Goal: Transaction & Acquisition: Purchase product/service

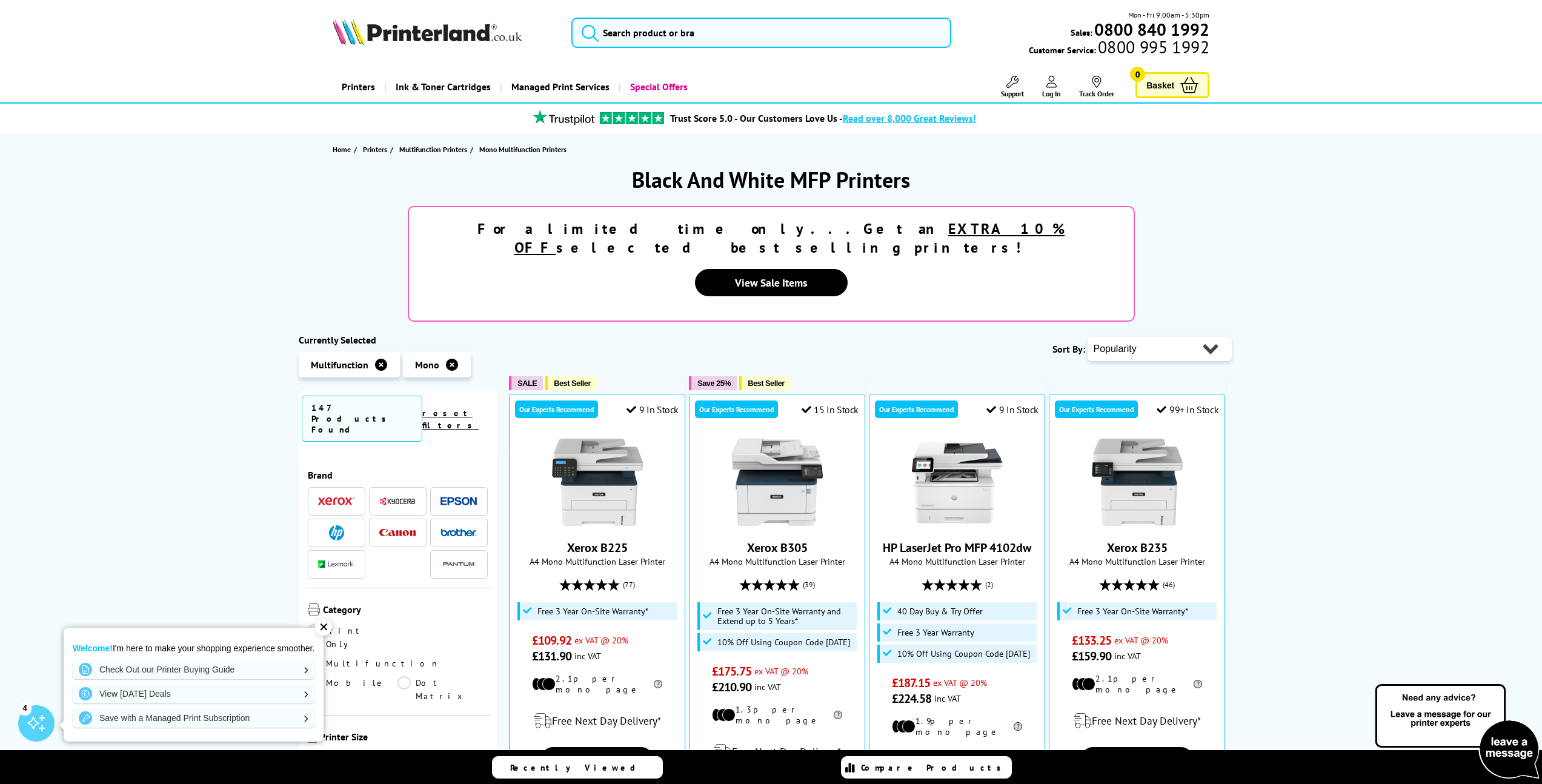
click at [403, 497] on img at bounding box center [397, 501] width 36 height 9
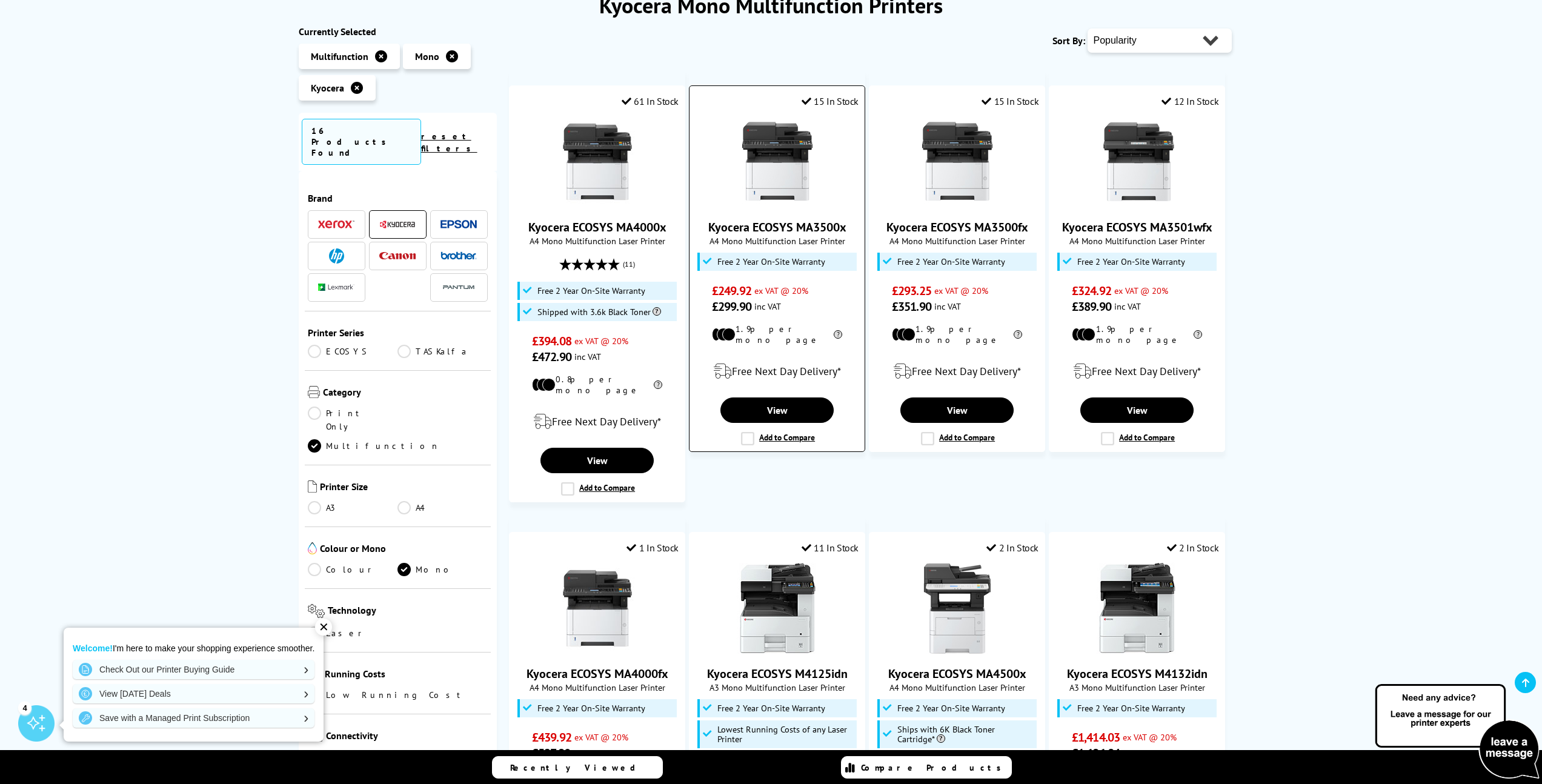
scroll to position [177, 0]
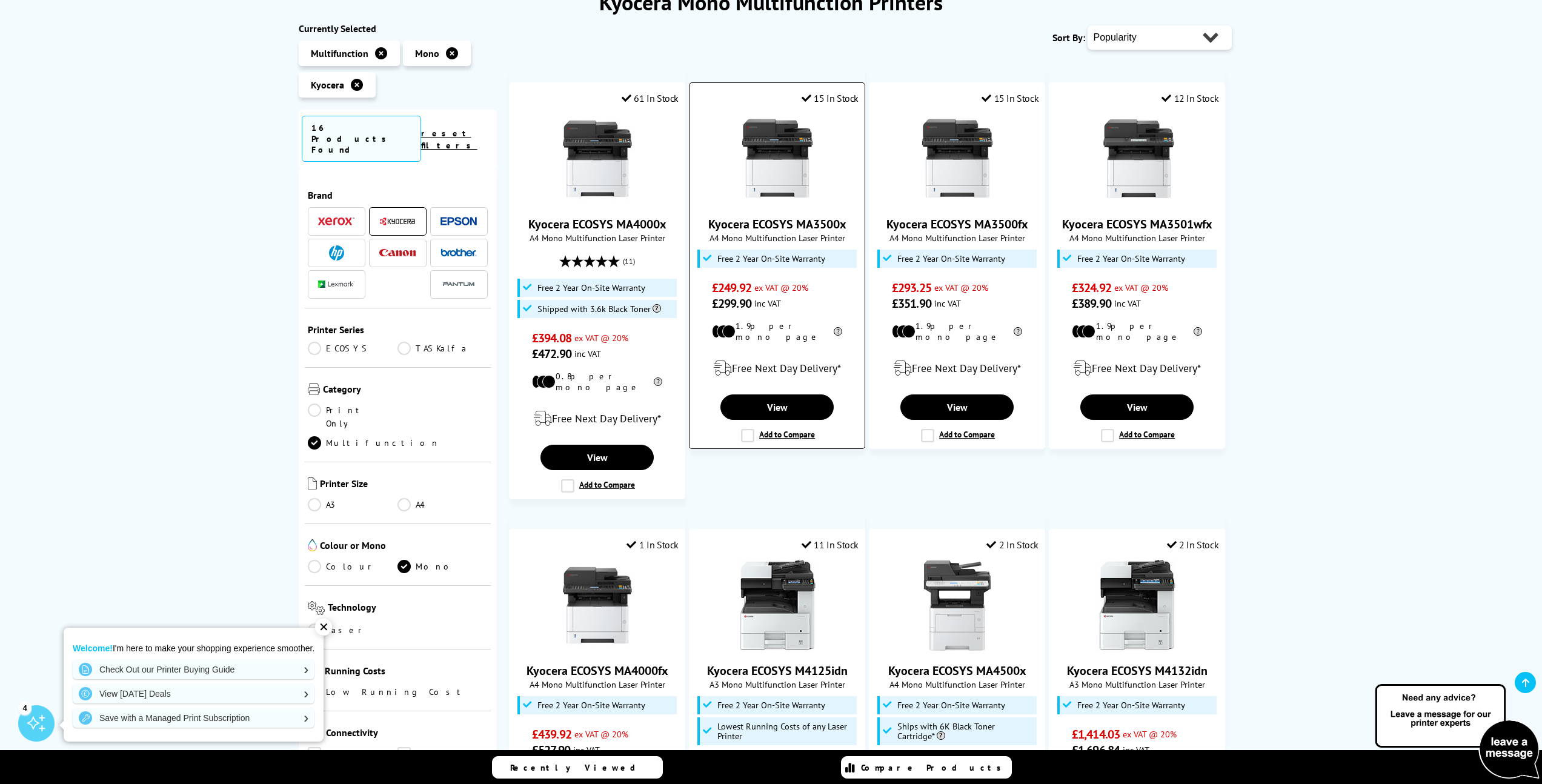
click at [788, 162] on img at bounding box center [778, 159] width 91 height 91
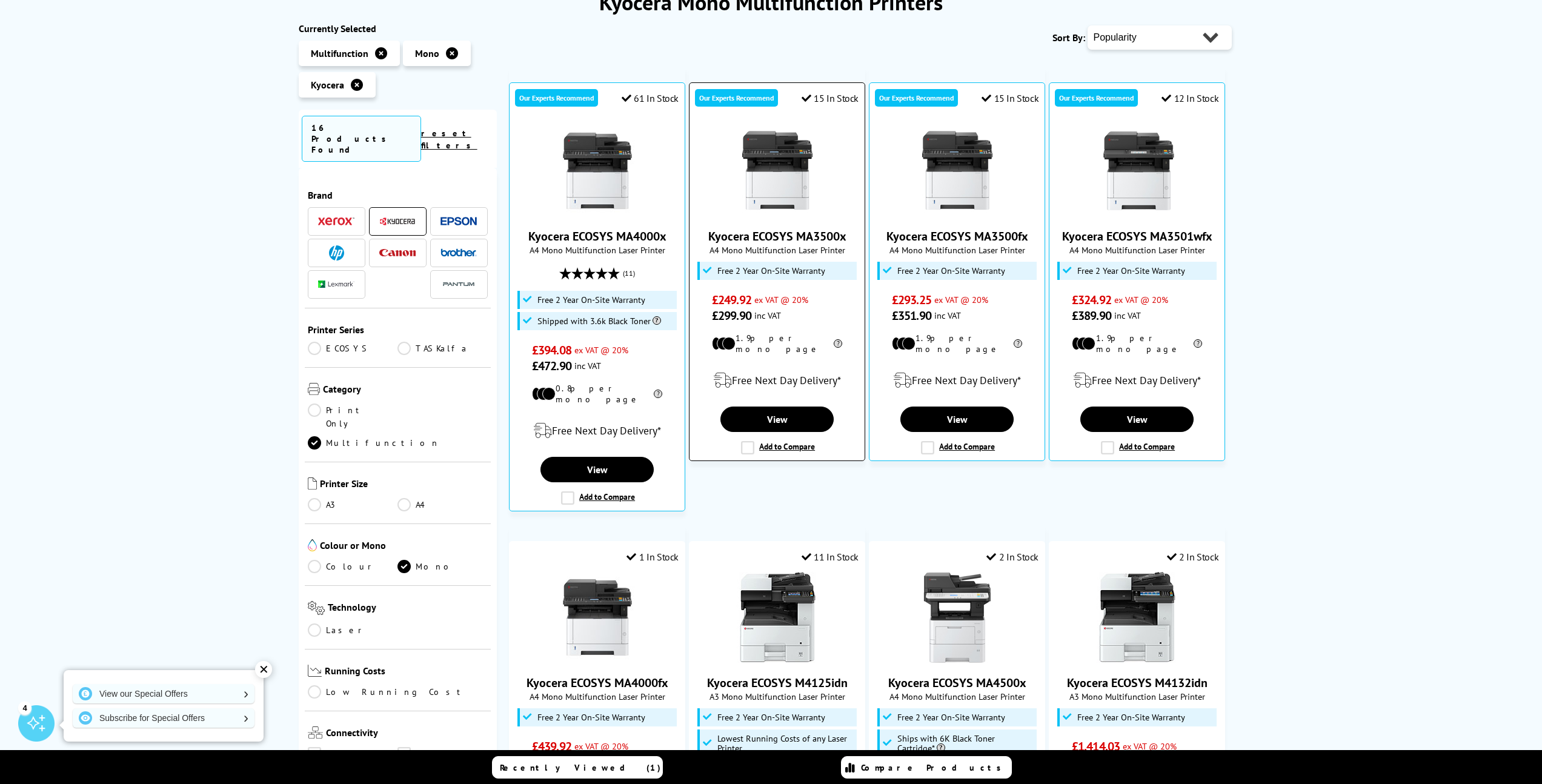
click at [784, 182] on img at bounding box center [778, 171] width 91 height 91
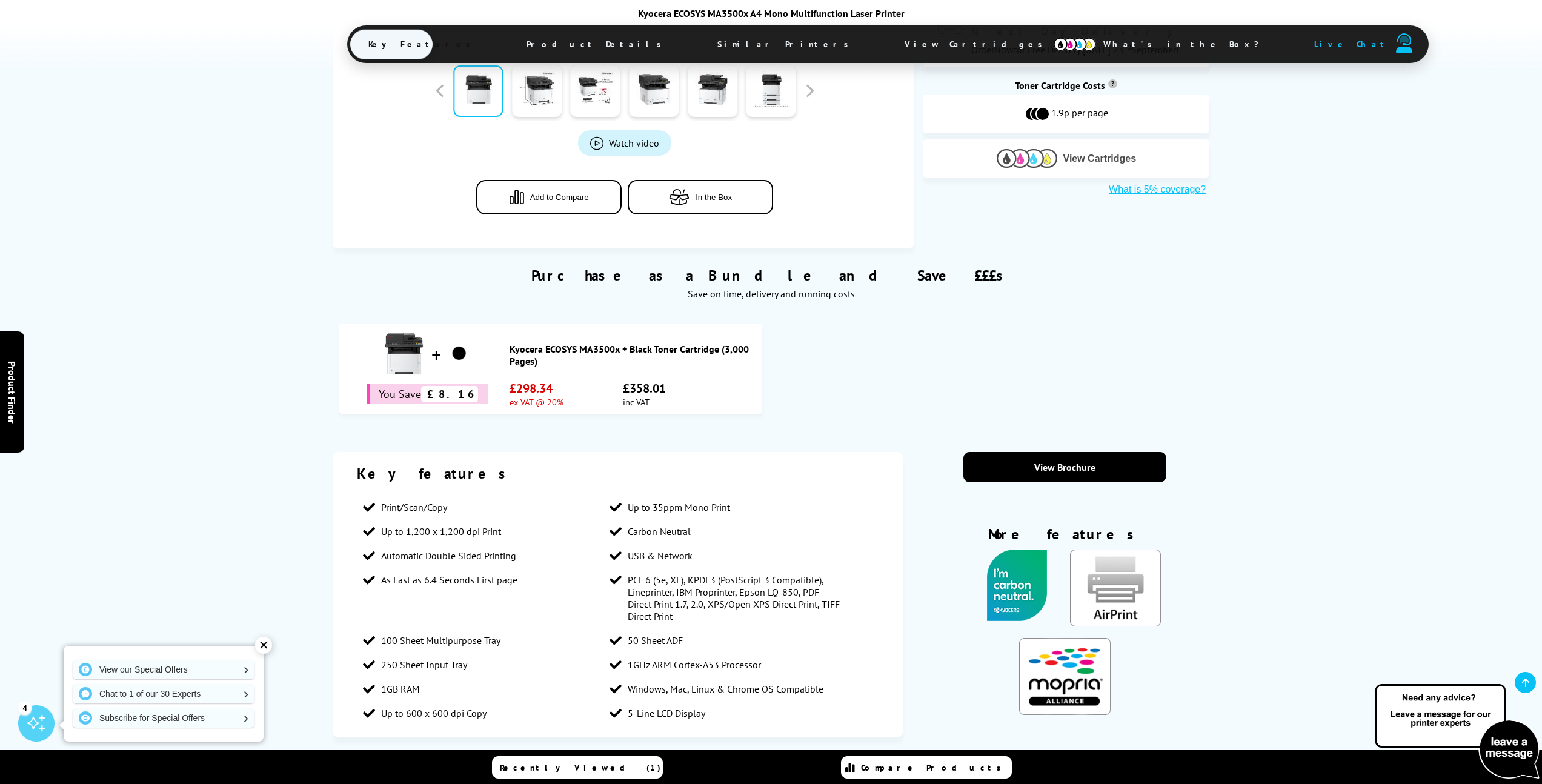
click at [1094, 153] on span "View Cartridges" at bounding box center [1100, 158] width 73 height 11
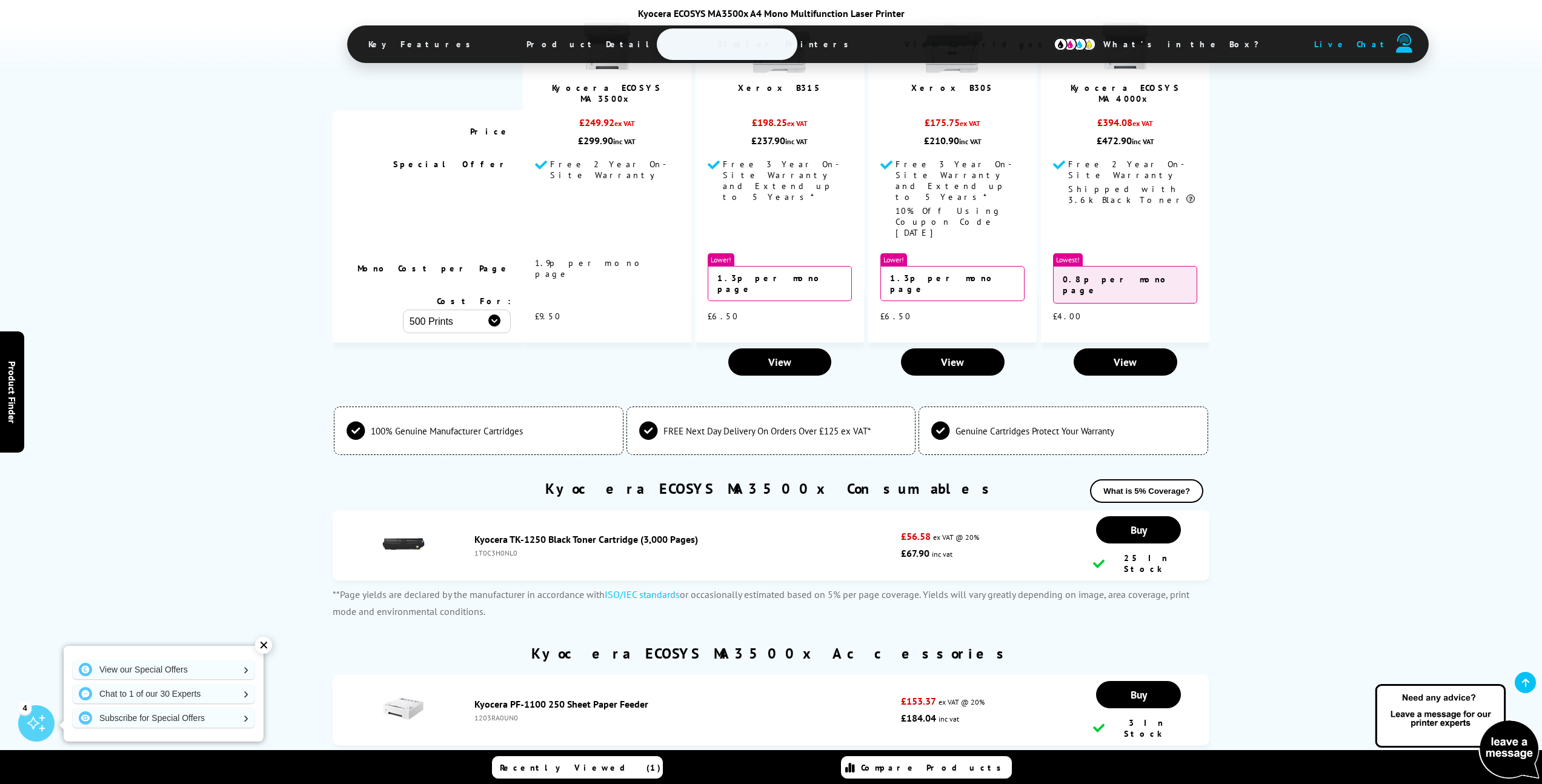
scroll to position [3035, 0]
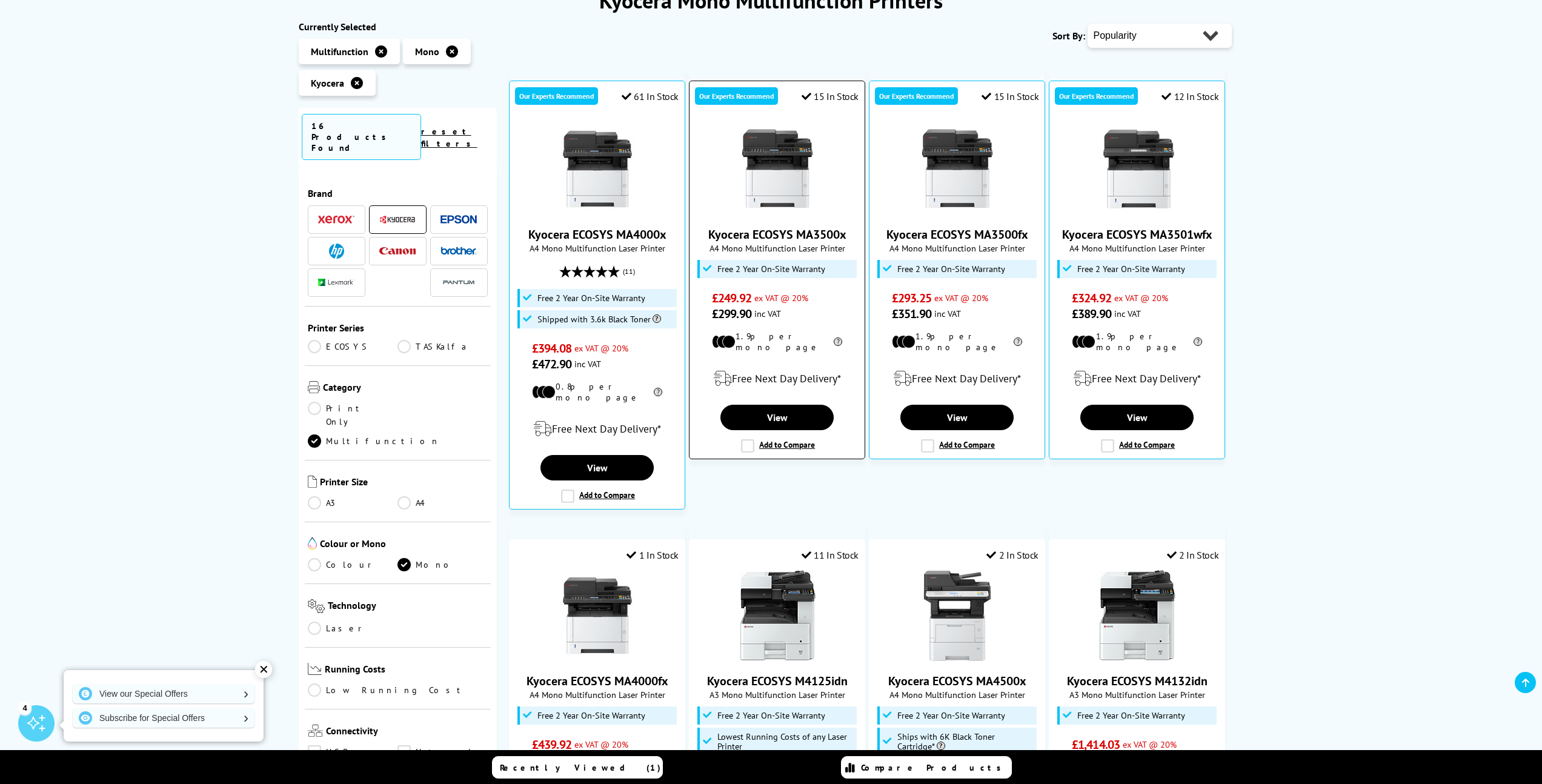
scroll to position [180, 0]
click at [591, 166] on img at bounding box center [597, 168] width 91 height 91
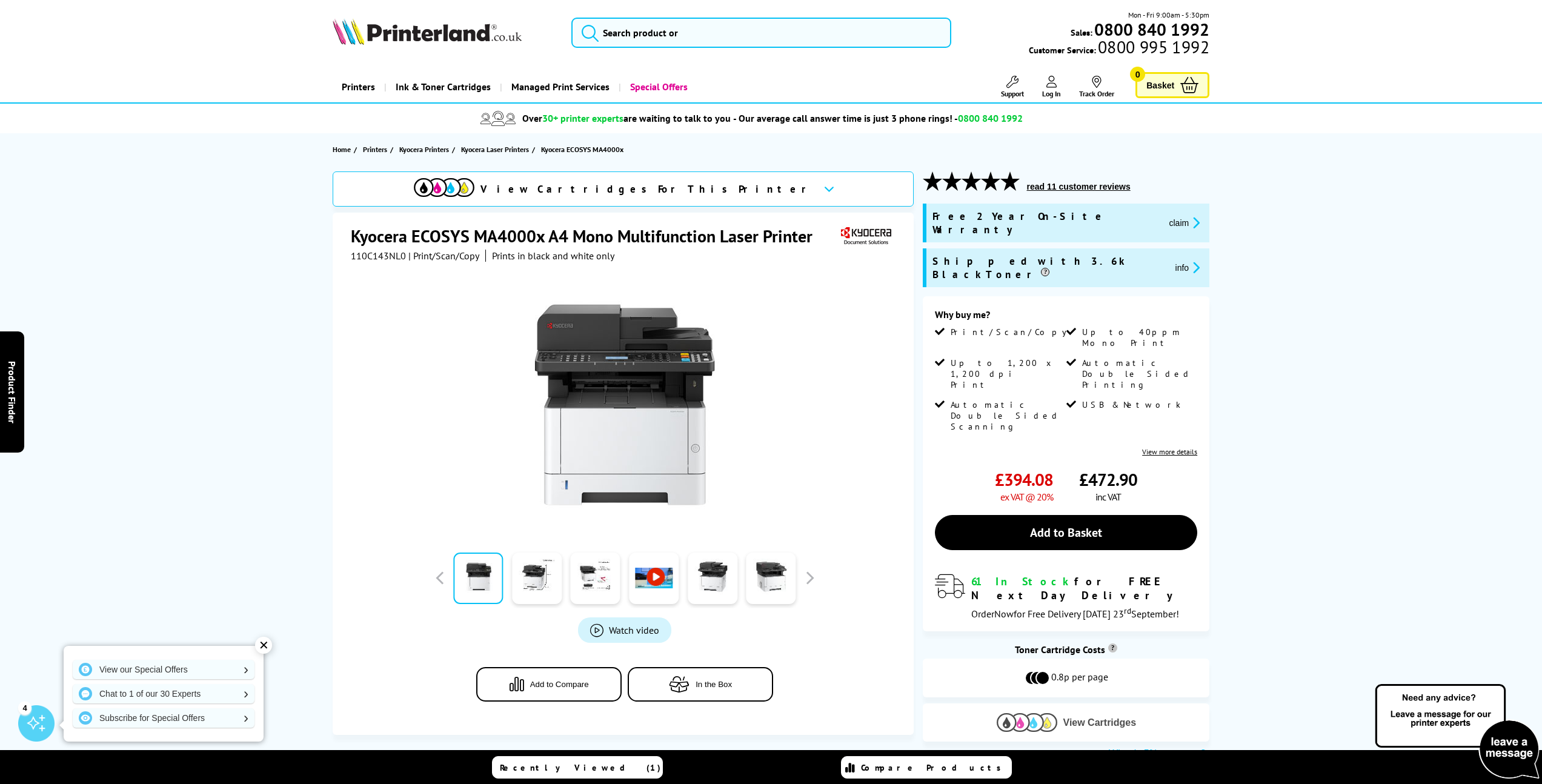
click at [1121, 717] on span "View Cartridges" at bounding box center [1100, 722] width 73 height 11
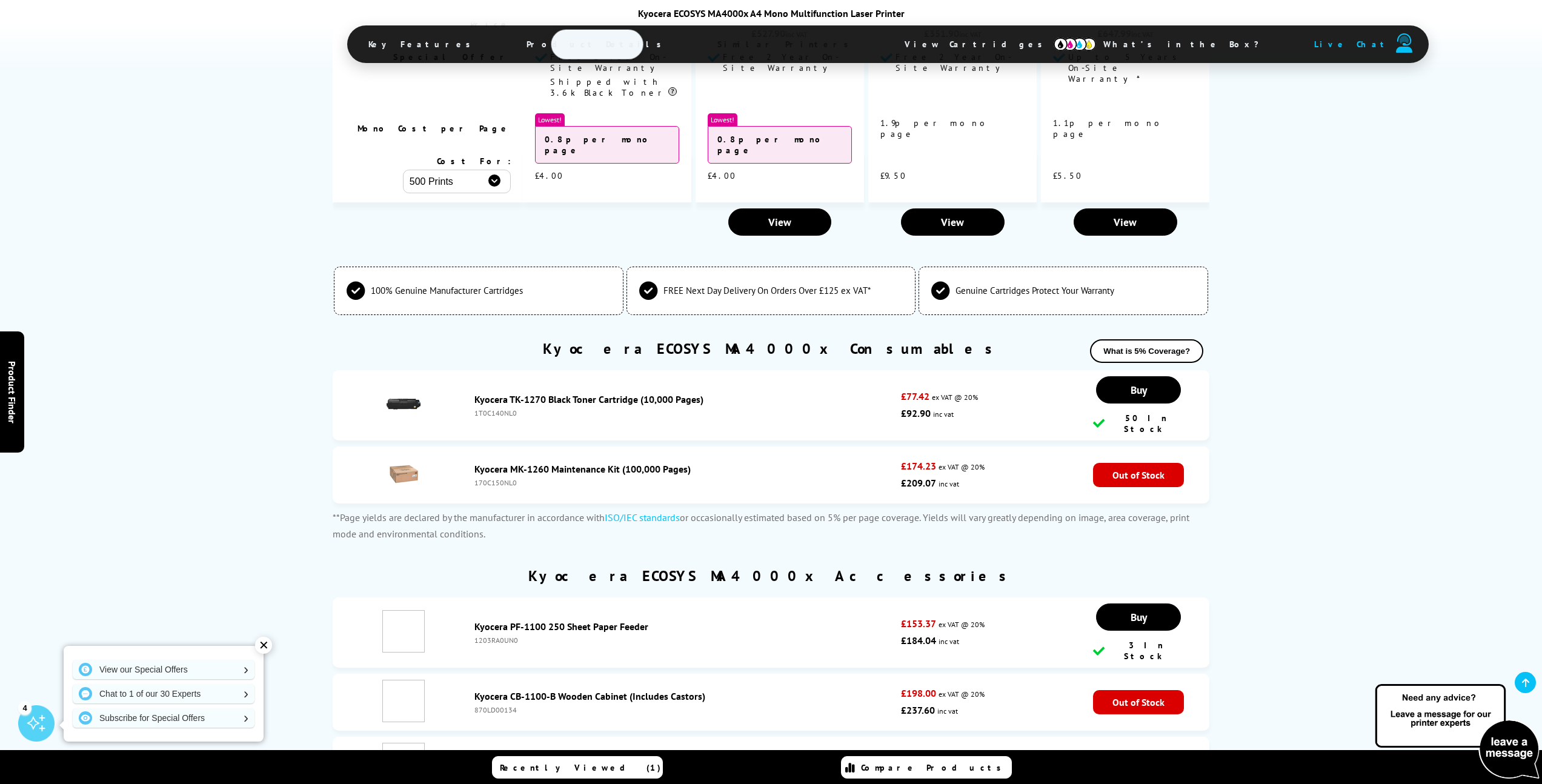
scroll to position [3318, 0]
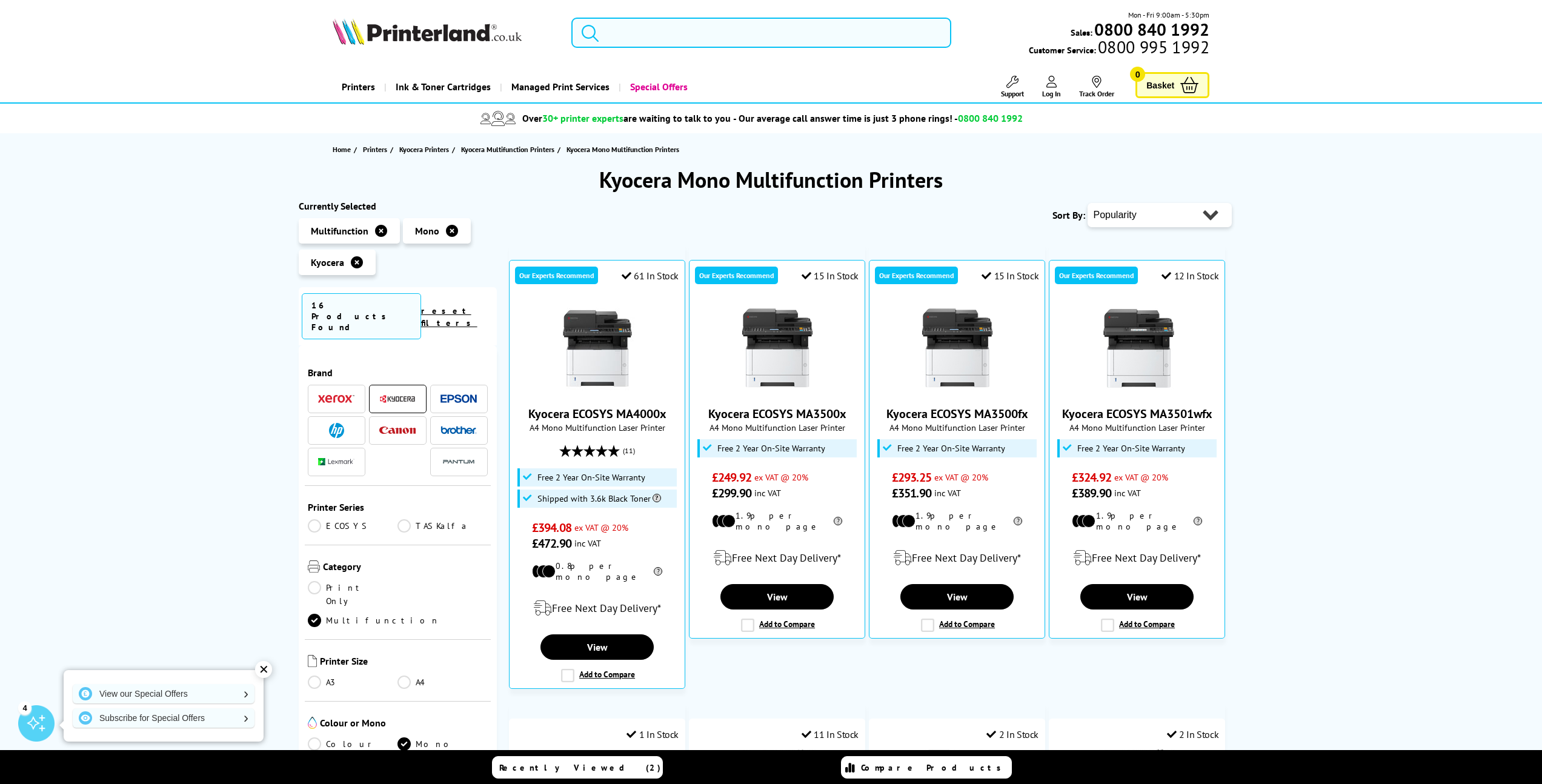
click at [721, 32] on input "search" at bounding box center [761, 33] width 380 height 31
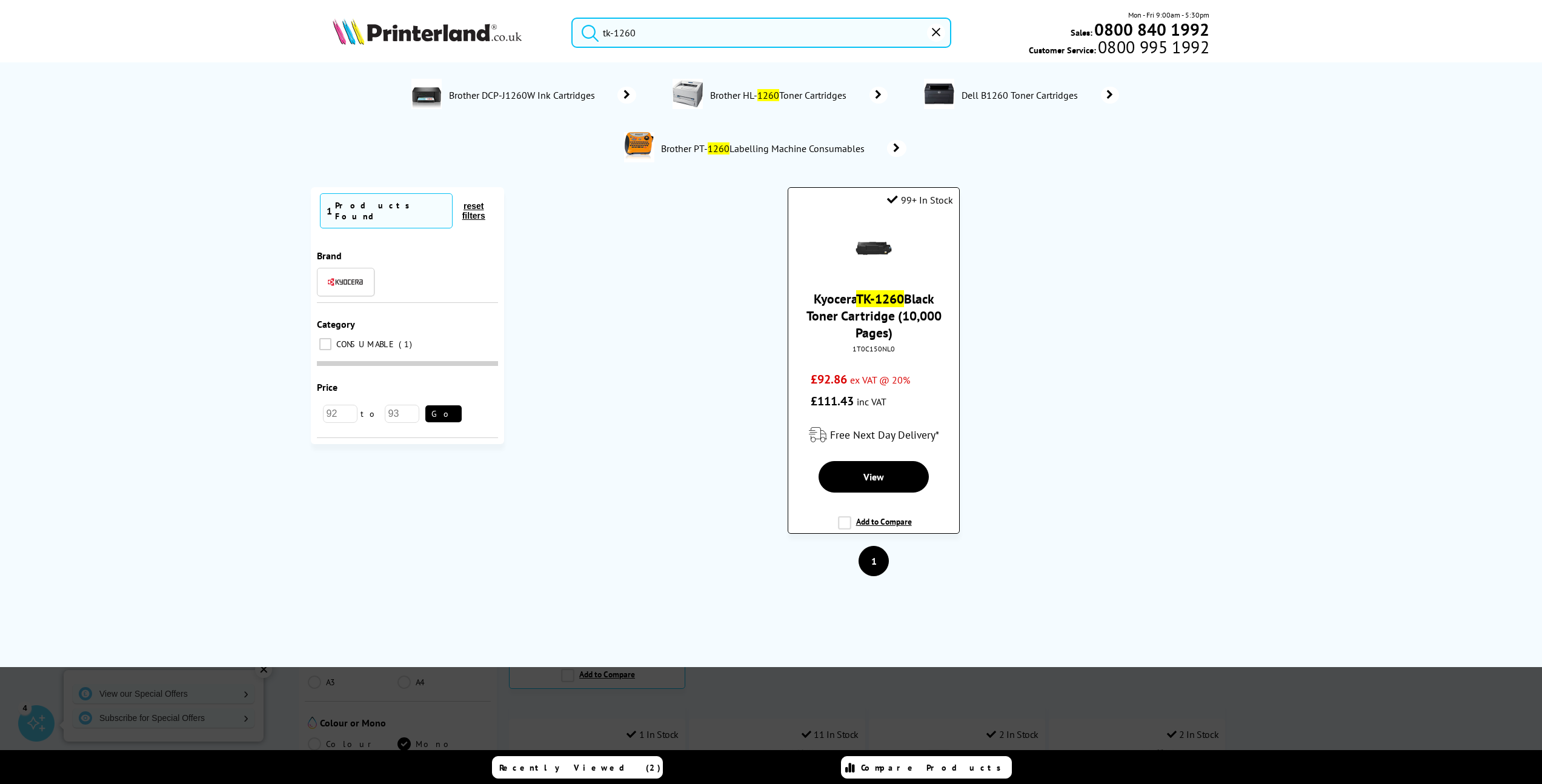
type input "tk-1260"
click at [841, 311] on link "Kyocera TK-1260 Black Toner Cartridge (10,000 Pages)" at bounding box center [874, 316] width 135 height 51
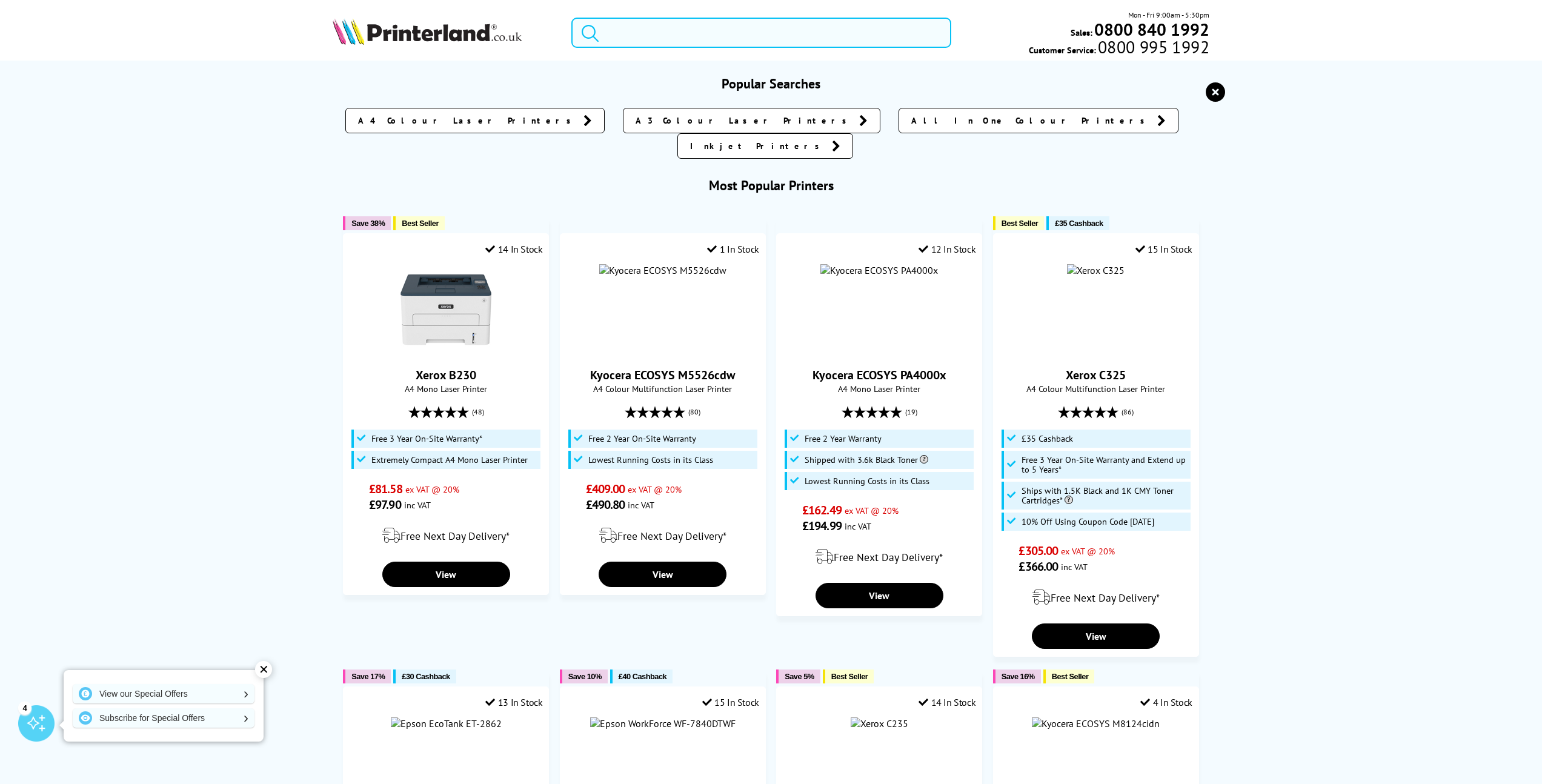
click at [657, 40] on input "search" at bounding box center [761, 33] width 380 height 31
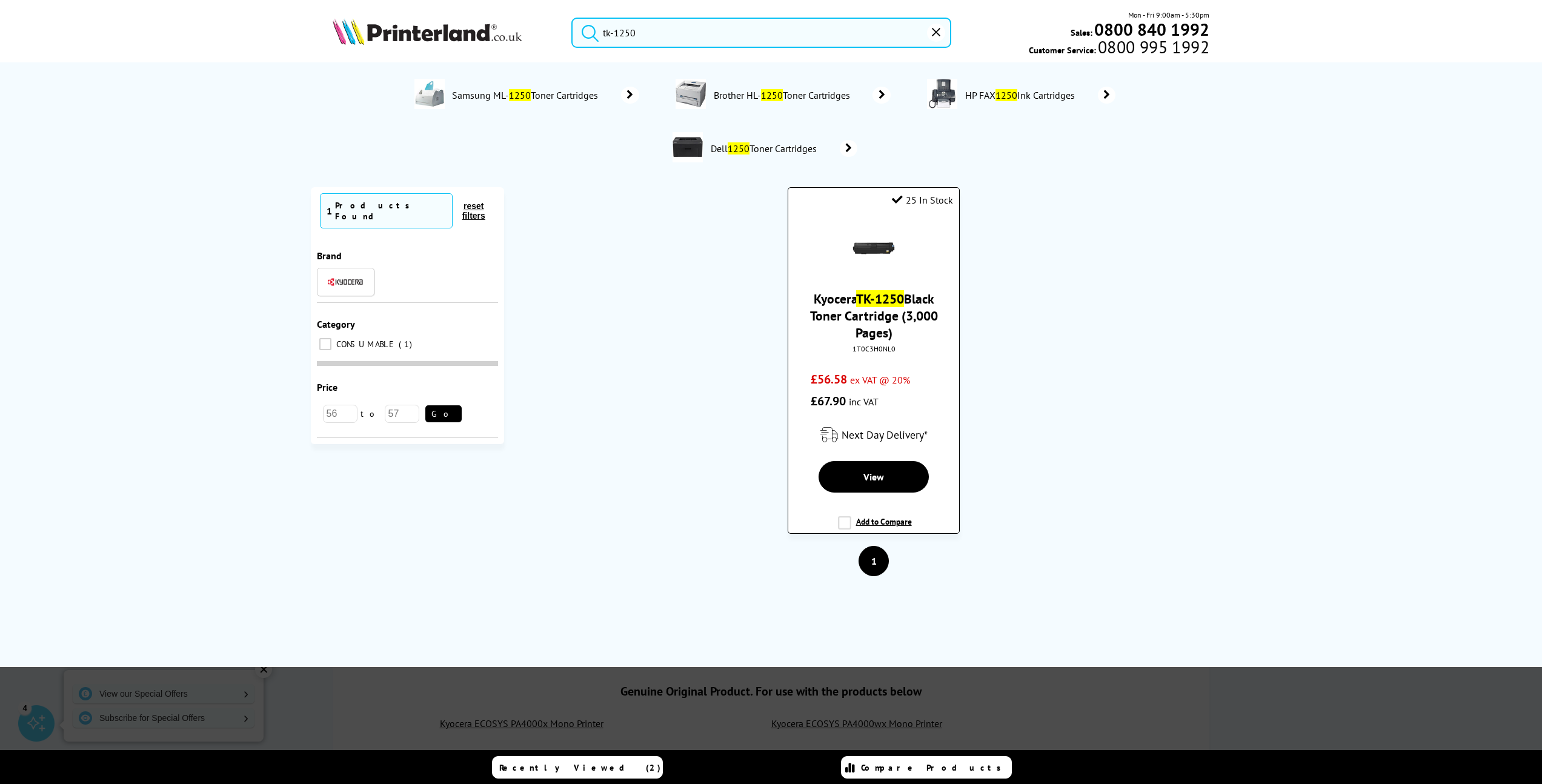
type input "tk-1250"
click at [826, 301] on link "Kyocera TK-1250 Black Toner Cartridge (3,000 Pages)" at bounding box center [874, 316] width 128 height 51
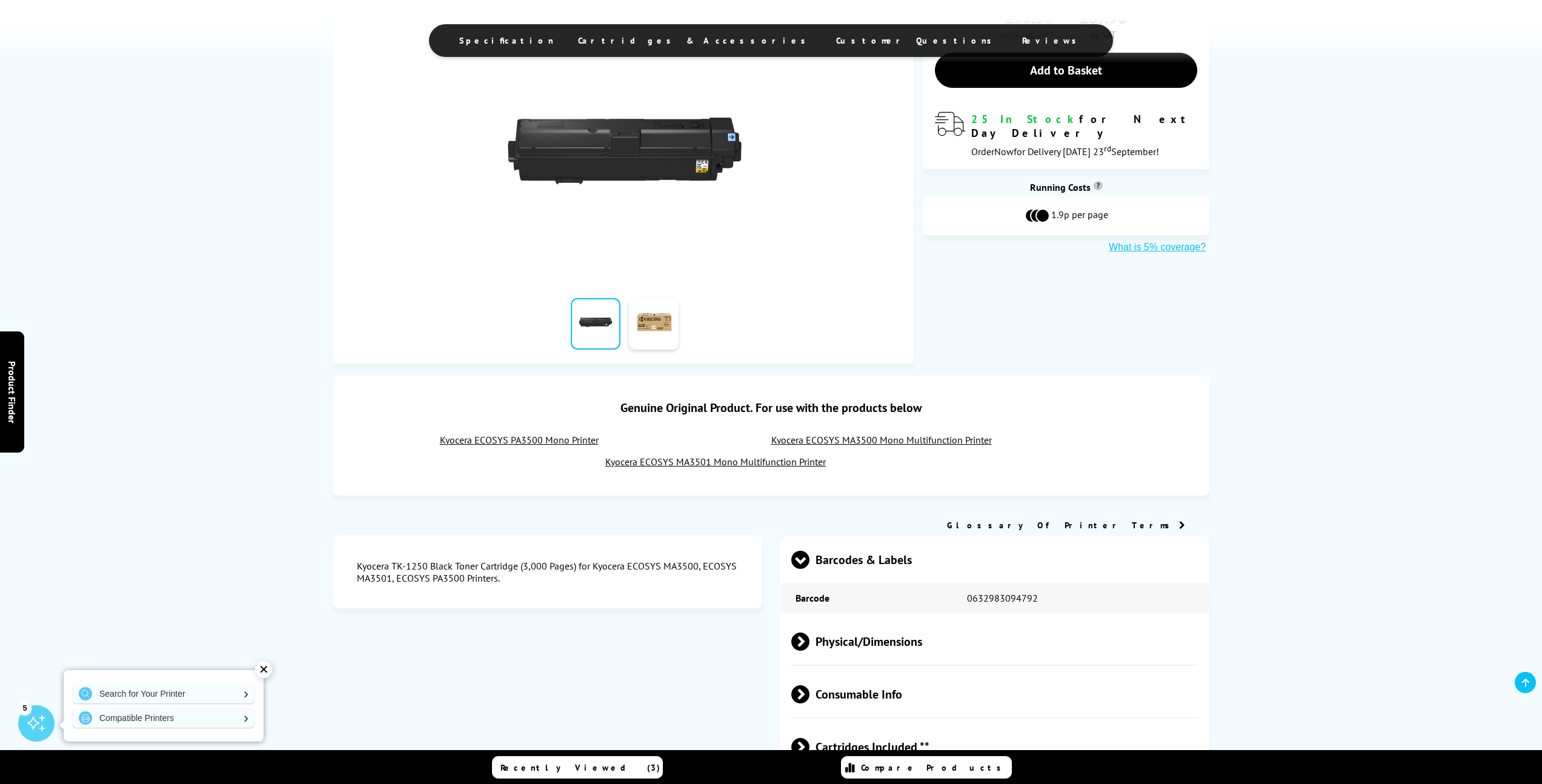
scroll to position [334, 0]
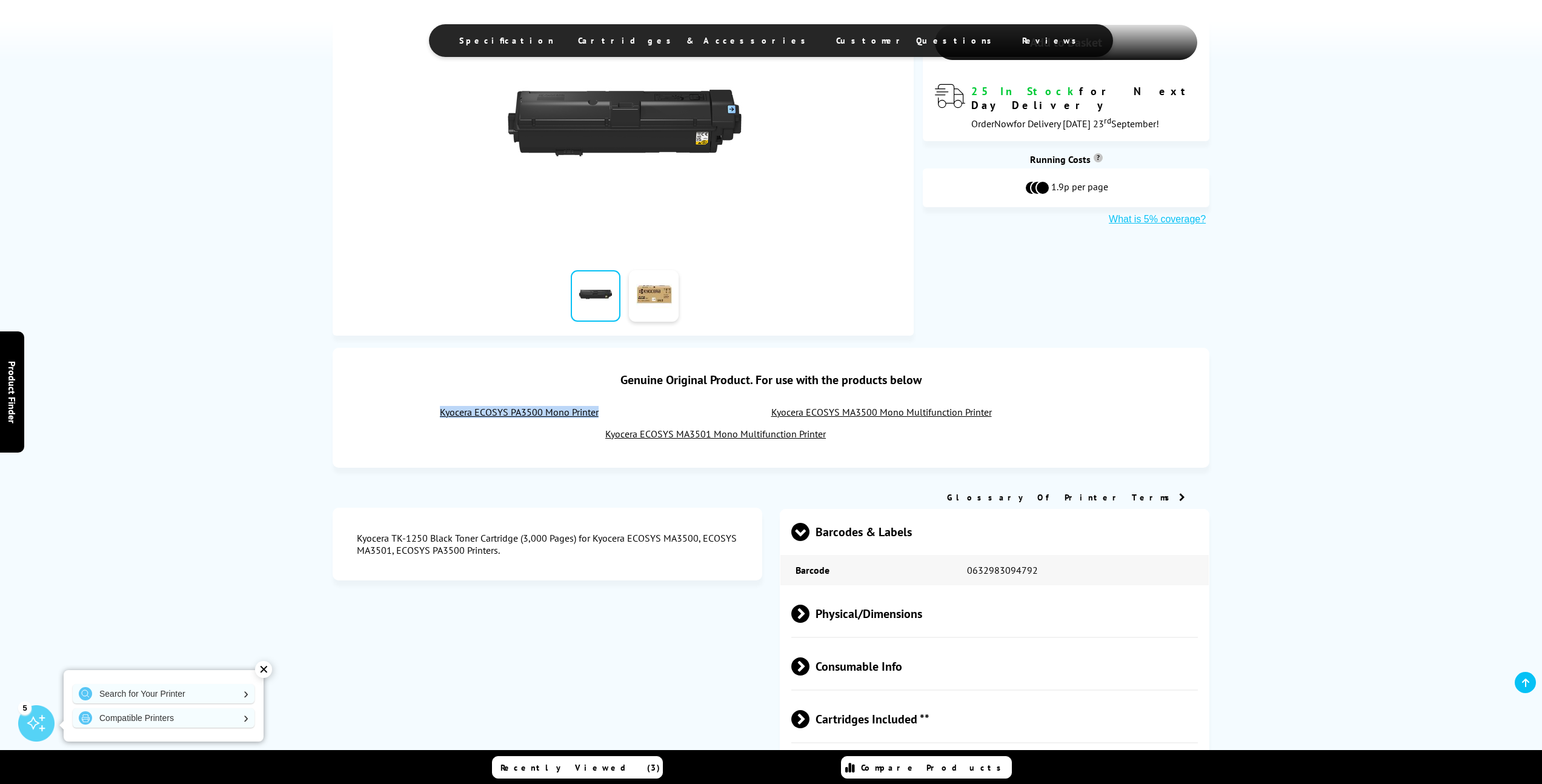
click at [840, 410] on link "Kyocera ECOSYS MA3500 Mono Multifunction Printer" at bounding box center [881, 412] width 221 height 12
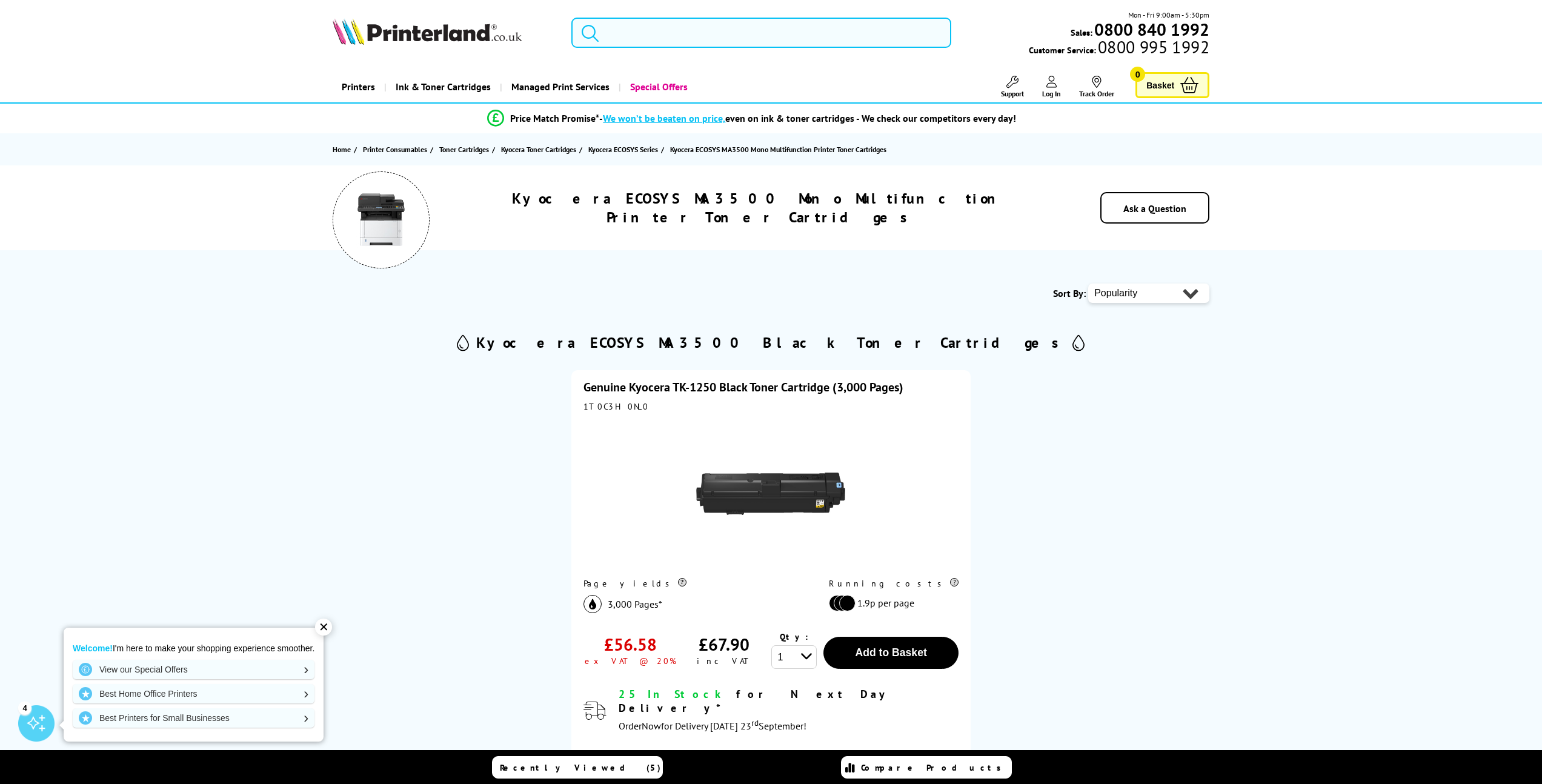
click at [695, 38] on input "search" at bounding box center [761, 33] width 380 height 31
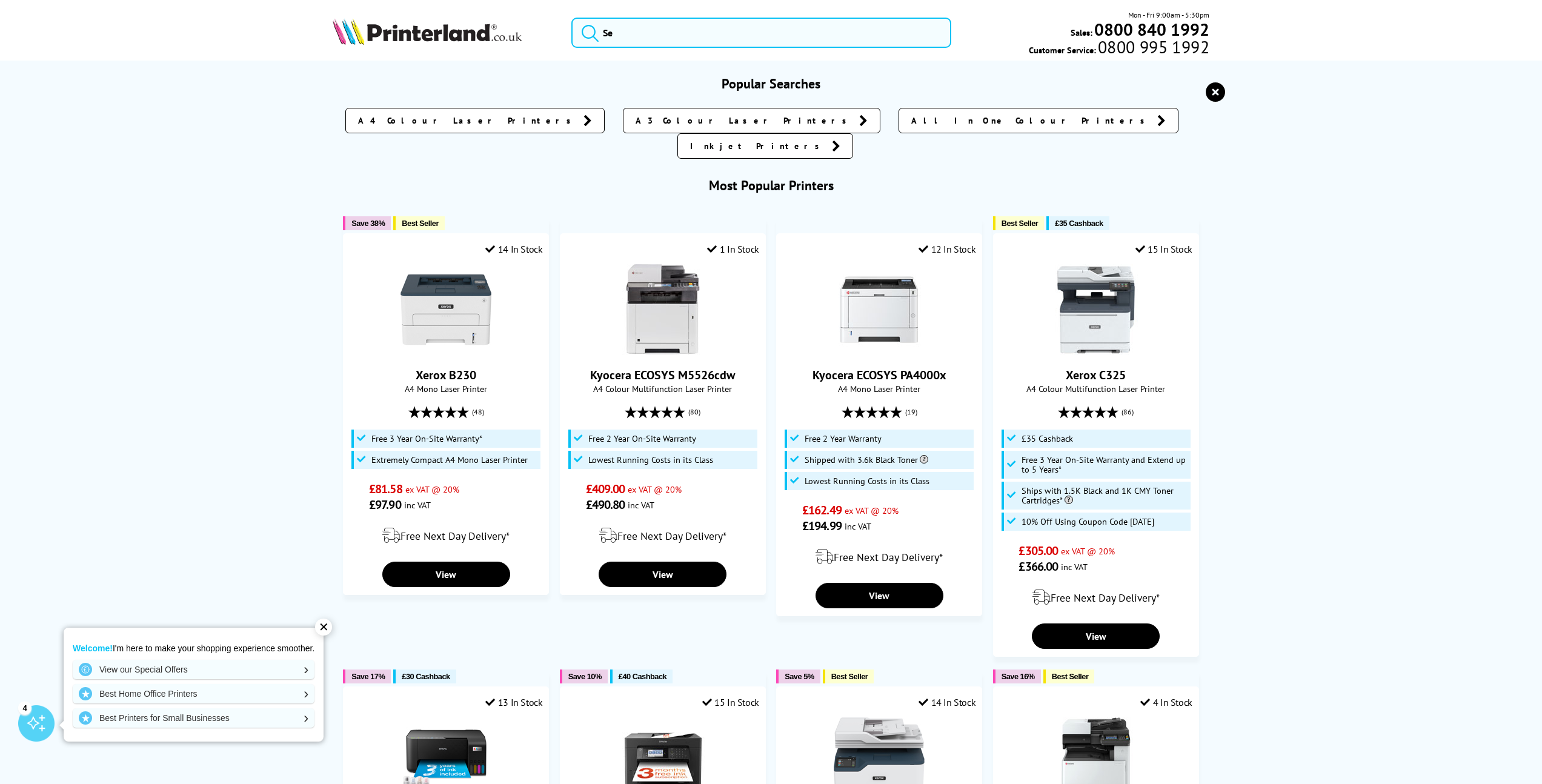
click at [131, 297] on div "Popular Searches A4 Colour Laser Printers A3 Colour Laser Printers All In One C…" at bounding box center [771, 611] width 1542 height 1071
click at [666, 40] on input "search" at bounding box center [761, 33] width 380 height 31
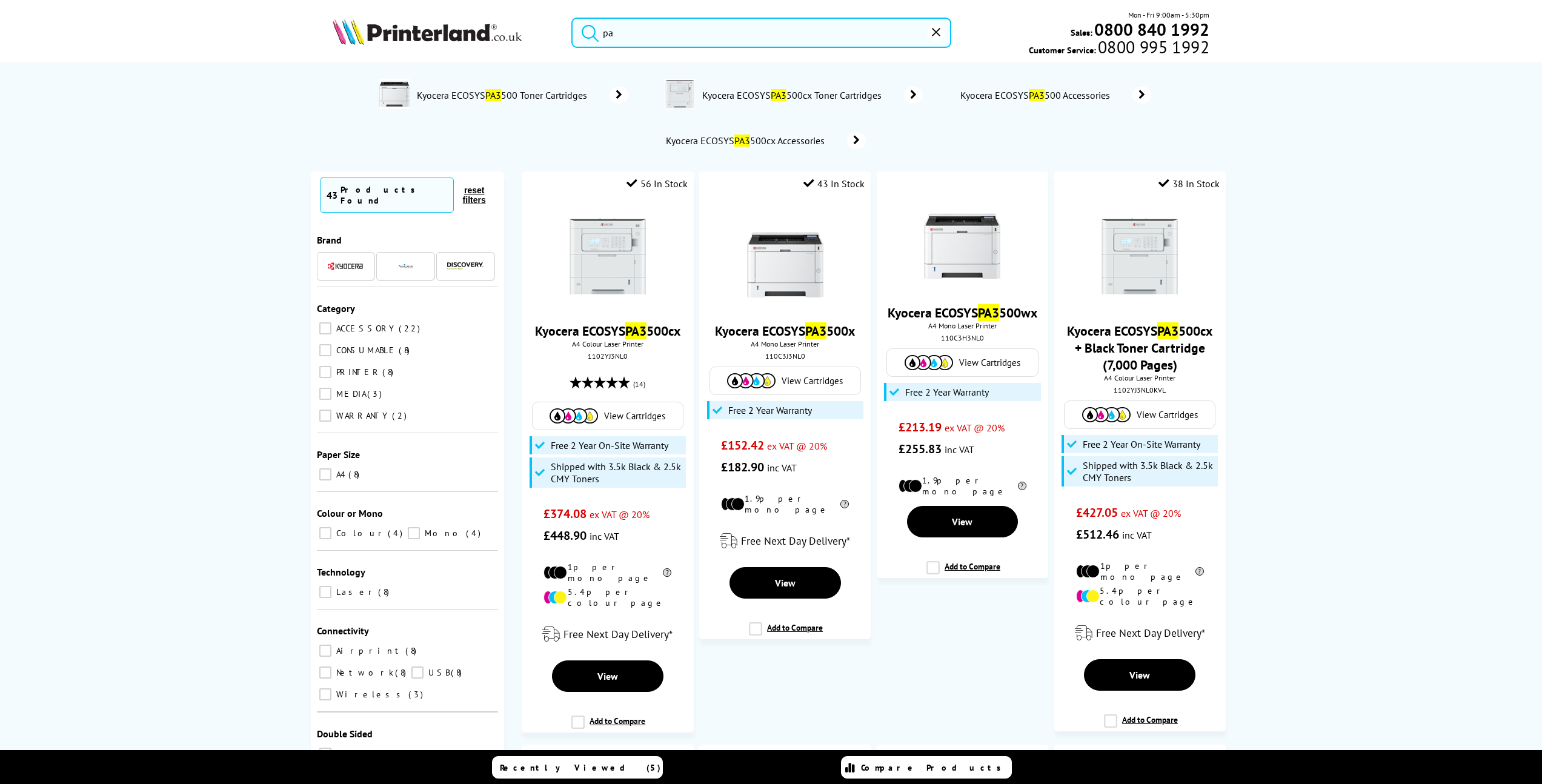
type input "p"
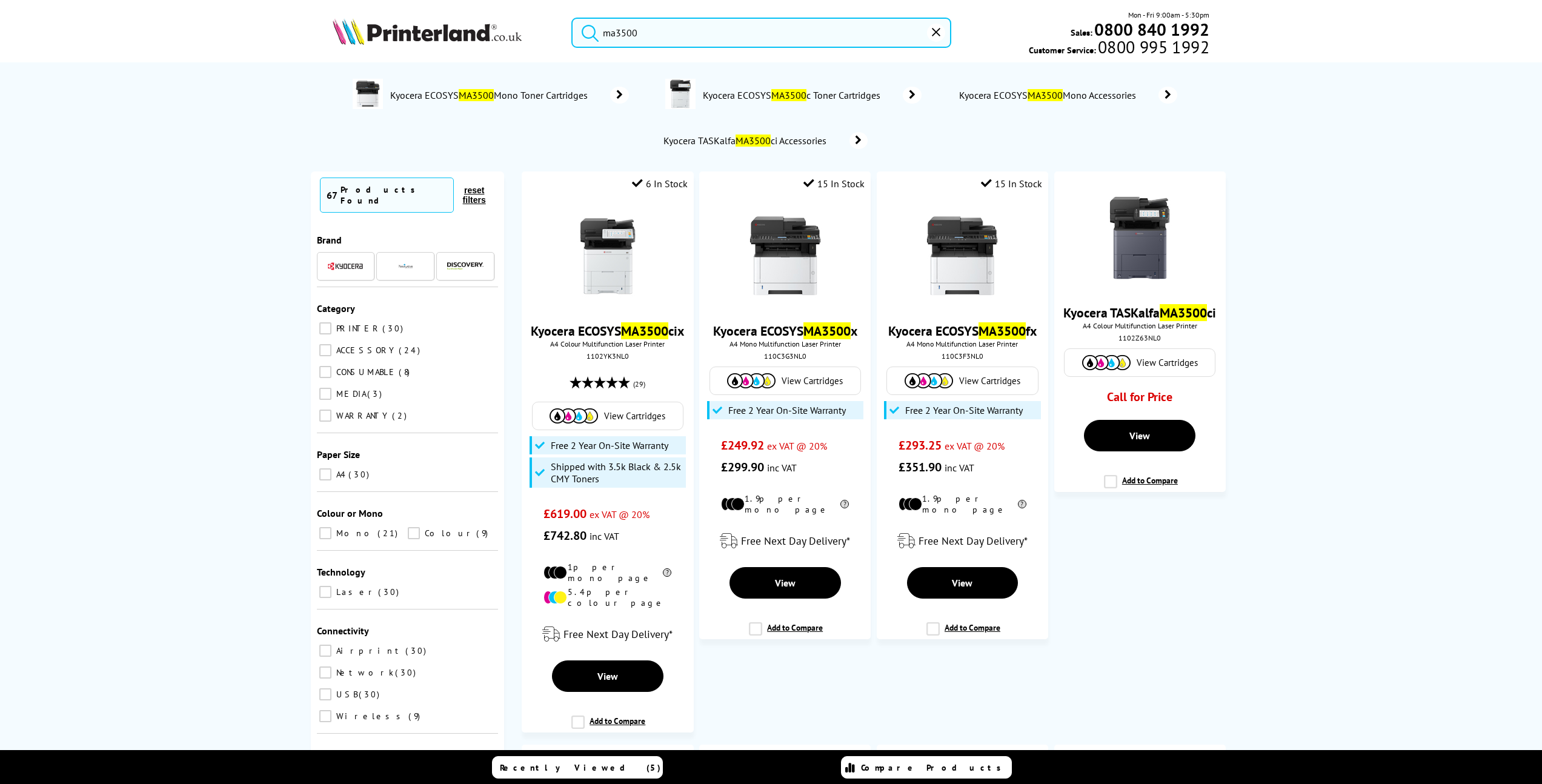
type input "ma3500"
click at [572, 18] on button "submit" at bounding box center [587, 31] width 31 height 27
click at [957, 285] on img at bounding box center [962, 257] width 91 height 91
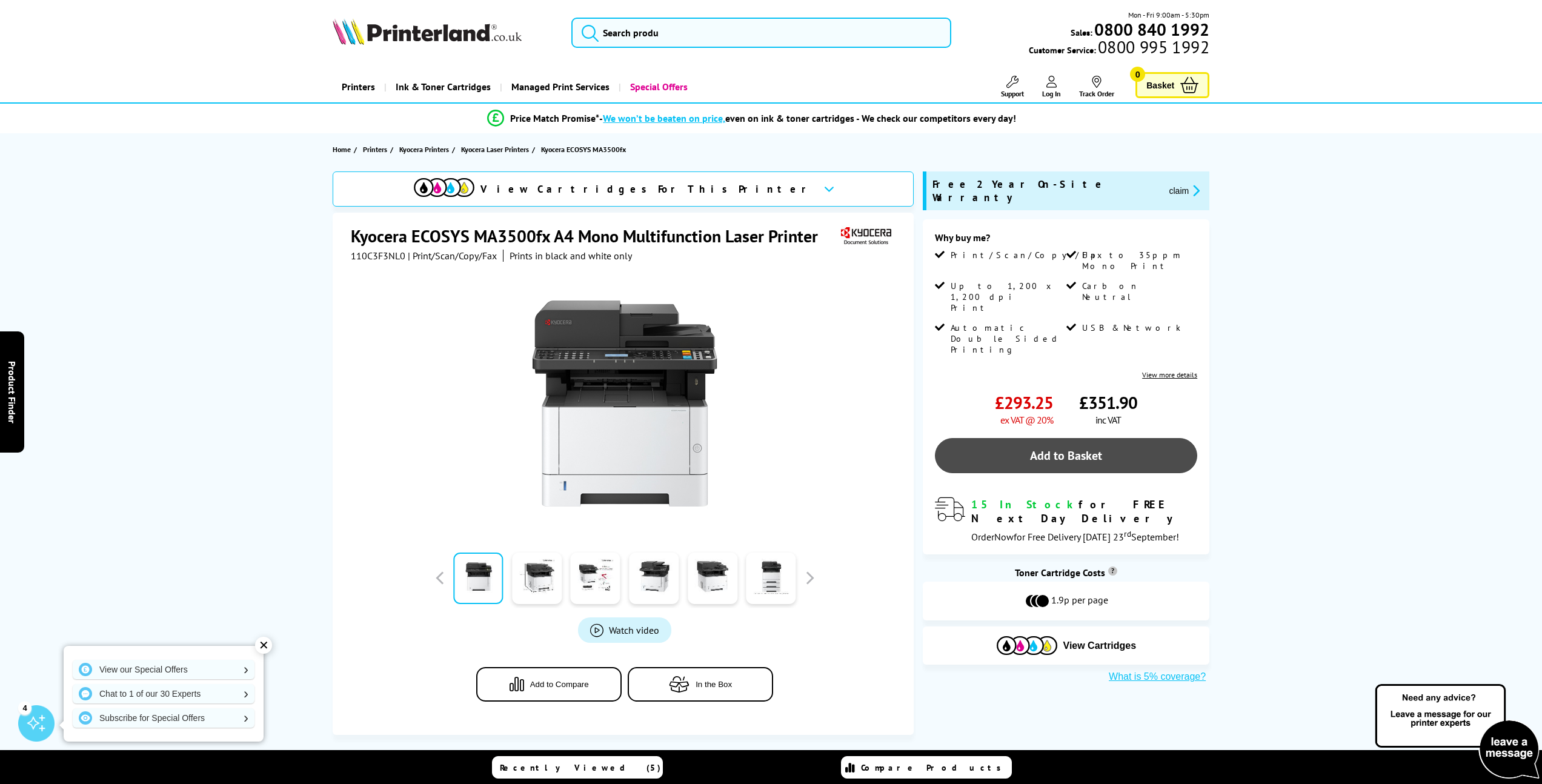
click at [1085, 438] on link "Add to Basket" at bounding box center [1067, 456] width 263 height 35
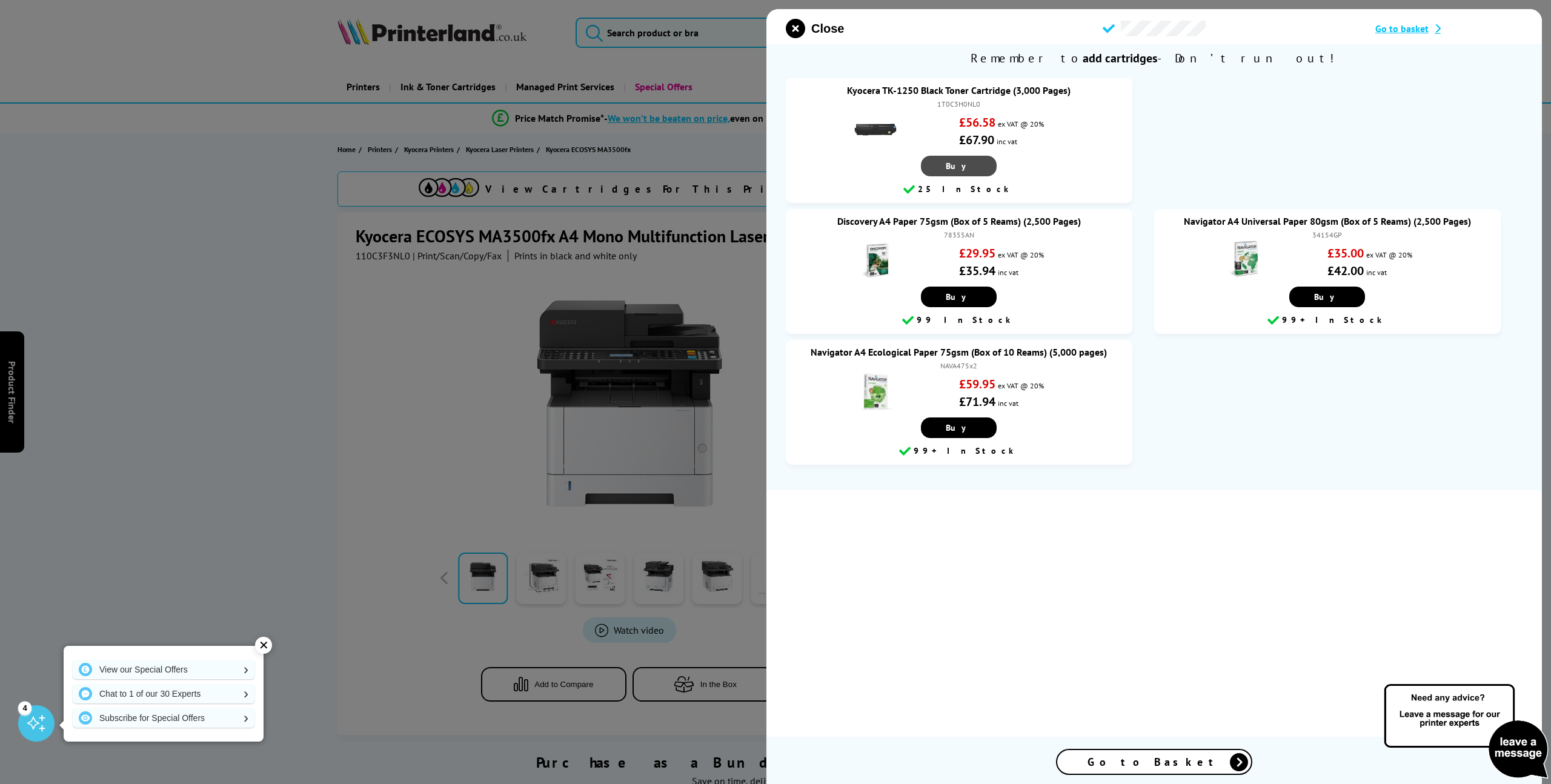
click at [976, 166] on link "Buy" at bounding box center [959, 165] width 76 height 21
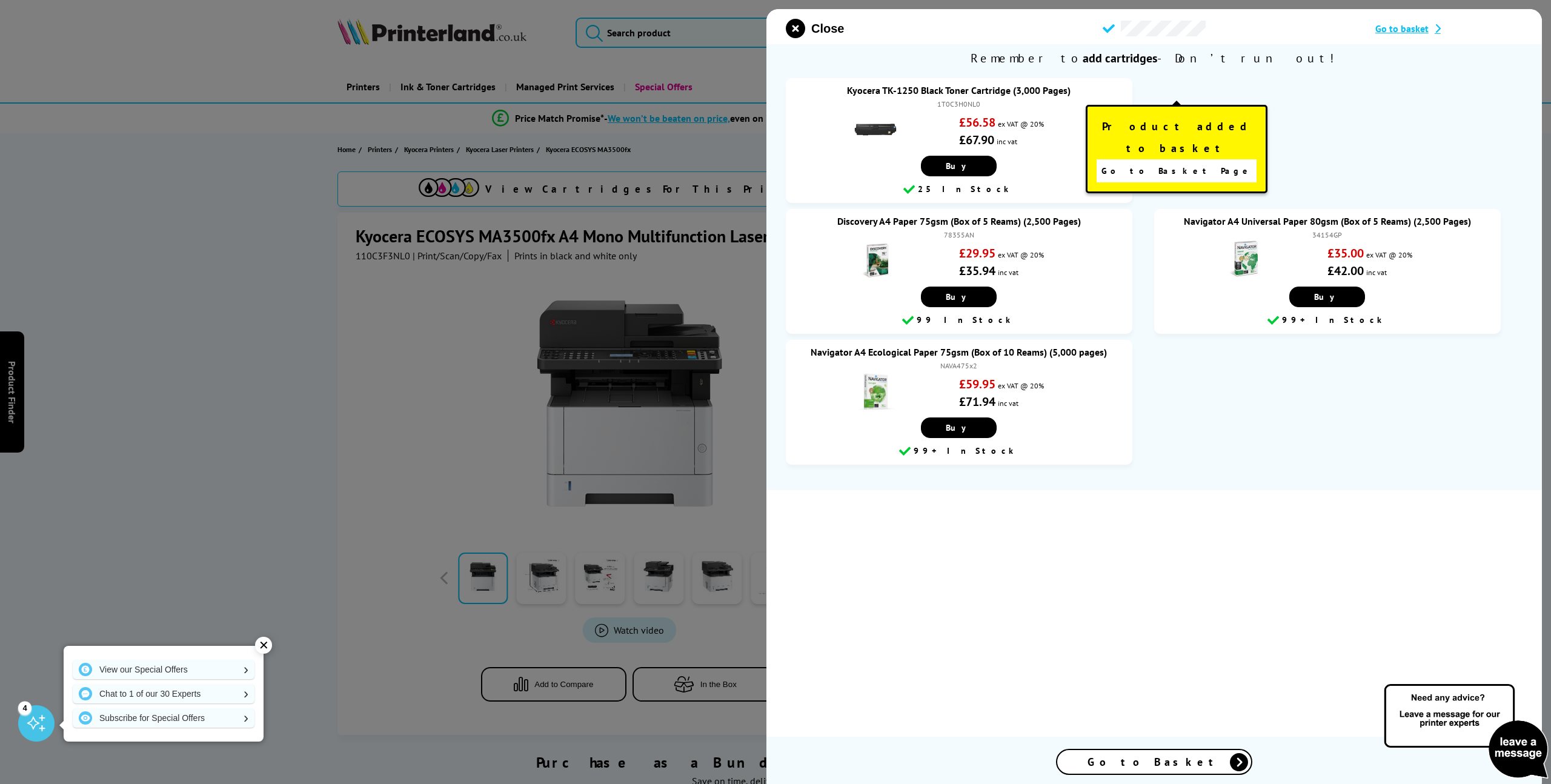
click at [1159, 162] on span "Go to Basket Page" at bounding box center [1176, 171] width 151 height 17
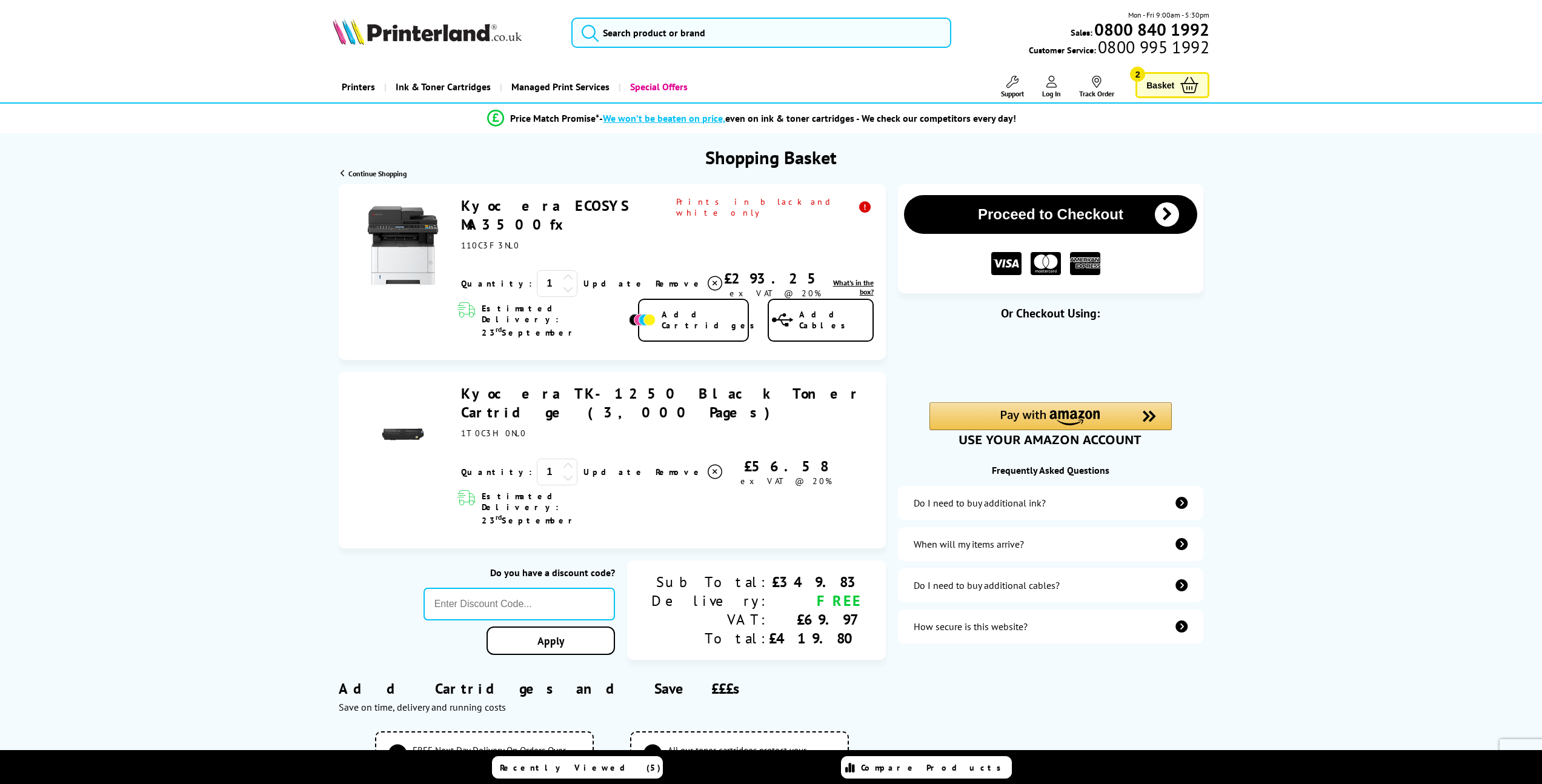
click at [1155, 86] on span "Basket" at bounding box center [1160, 84] width 28 height 16
click at [1052, 87] on icon at bounding box center [1052, 82] width 11 height 12
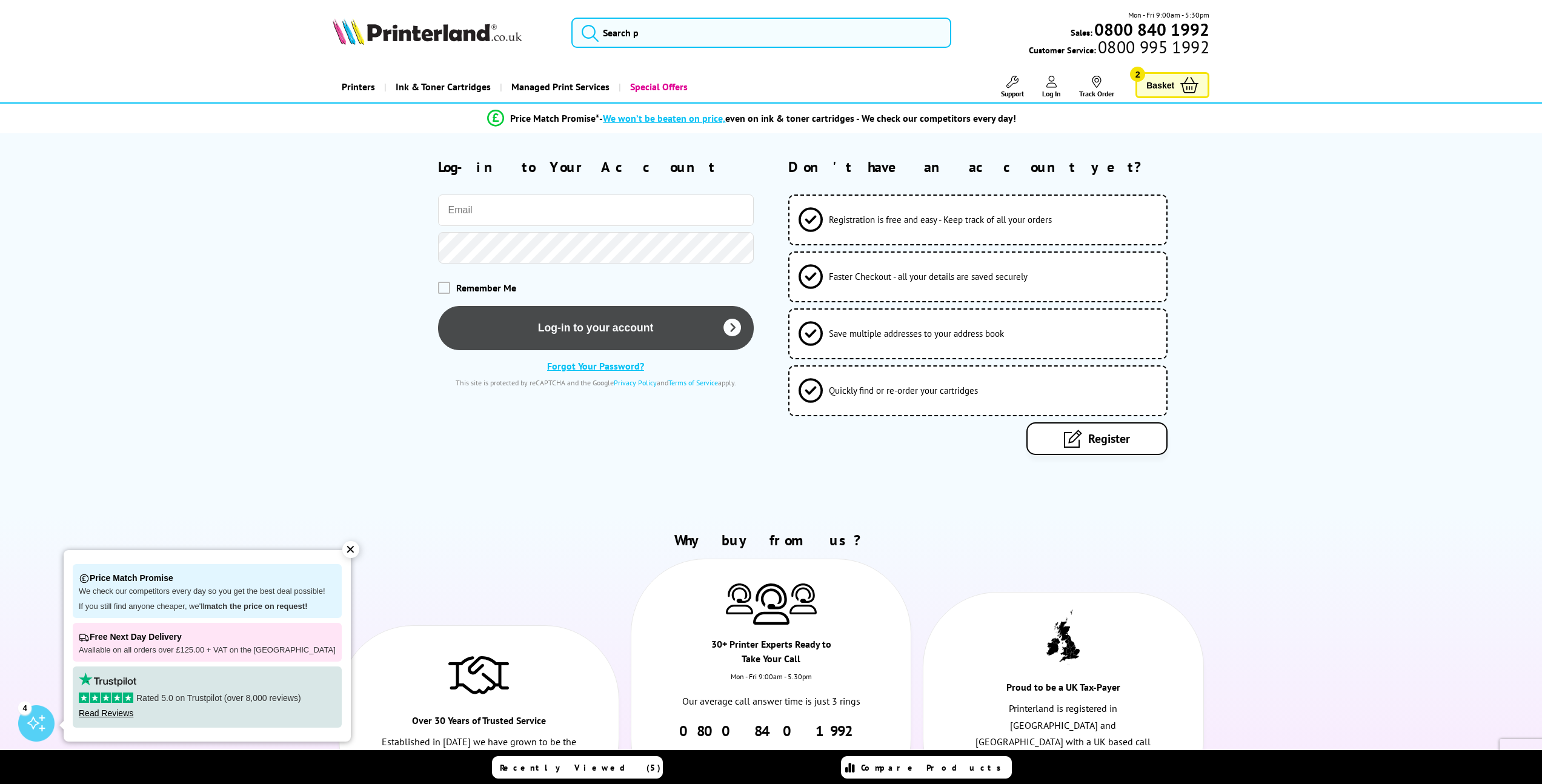
type input "[PERSON_NAME][EMAIL_ADDRESS][DOMAIN_NAME]"
click at [620, 333] on button "Log-in to your account" at bounding box center [595, 327] width 316 height 44
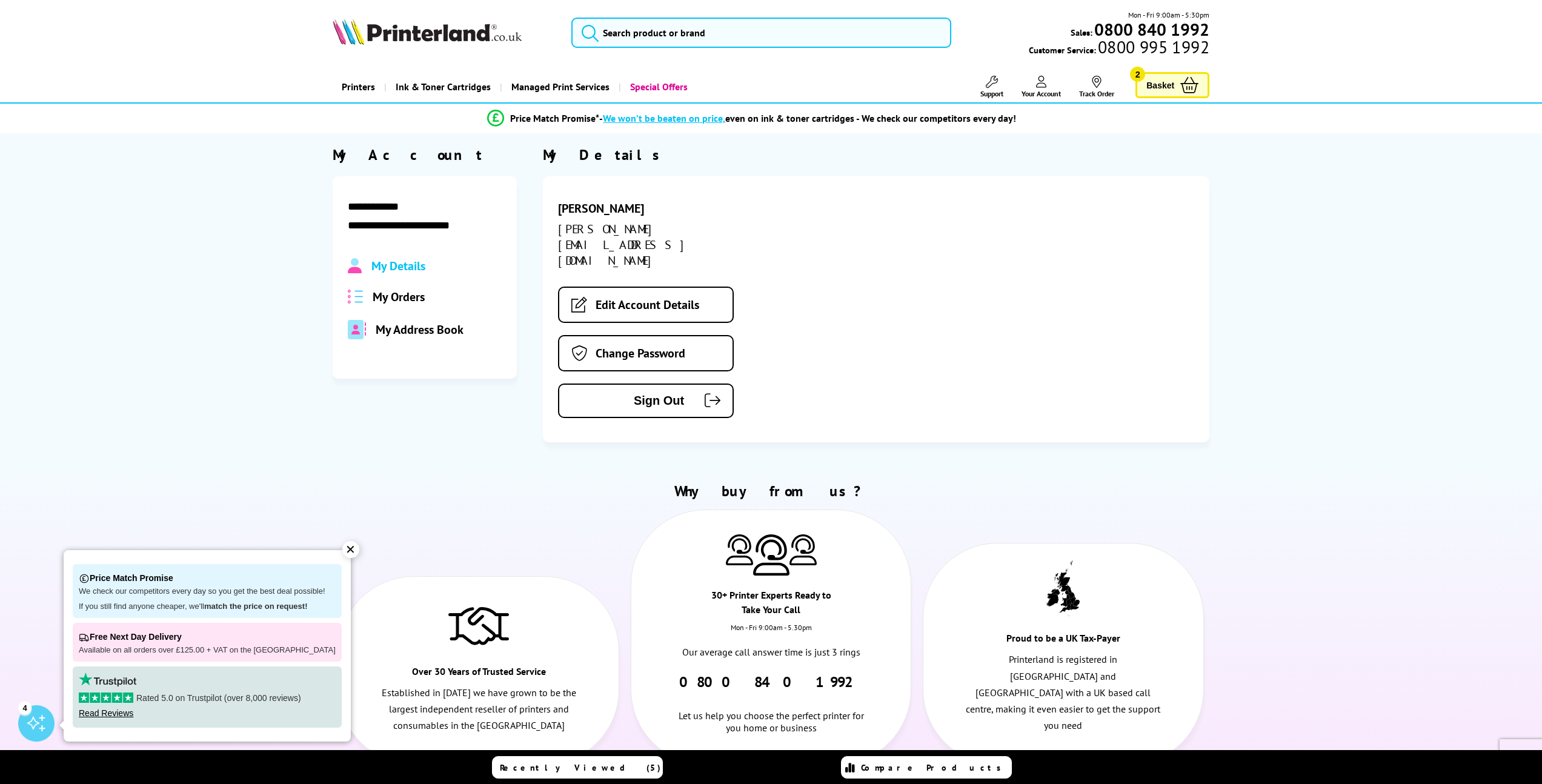
click at [1154, 89] on span "Basket" at bounding box center [1160, 84] width 28 height 16
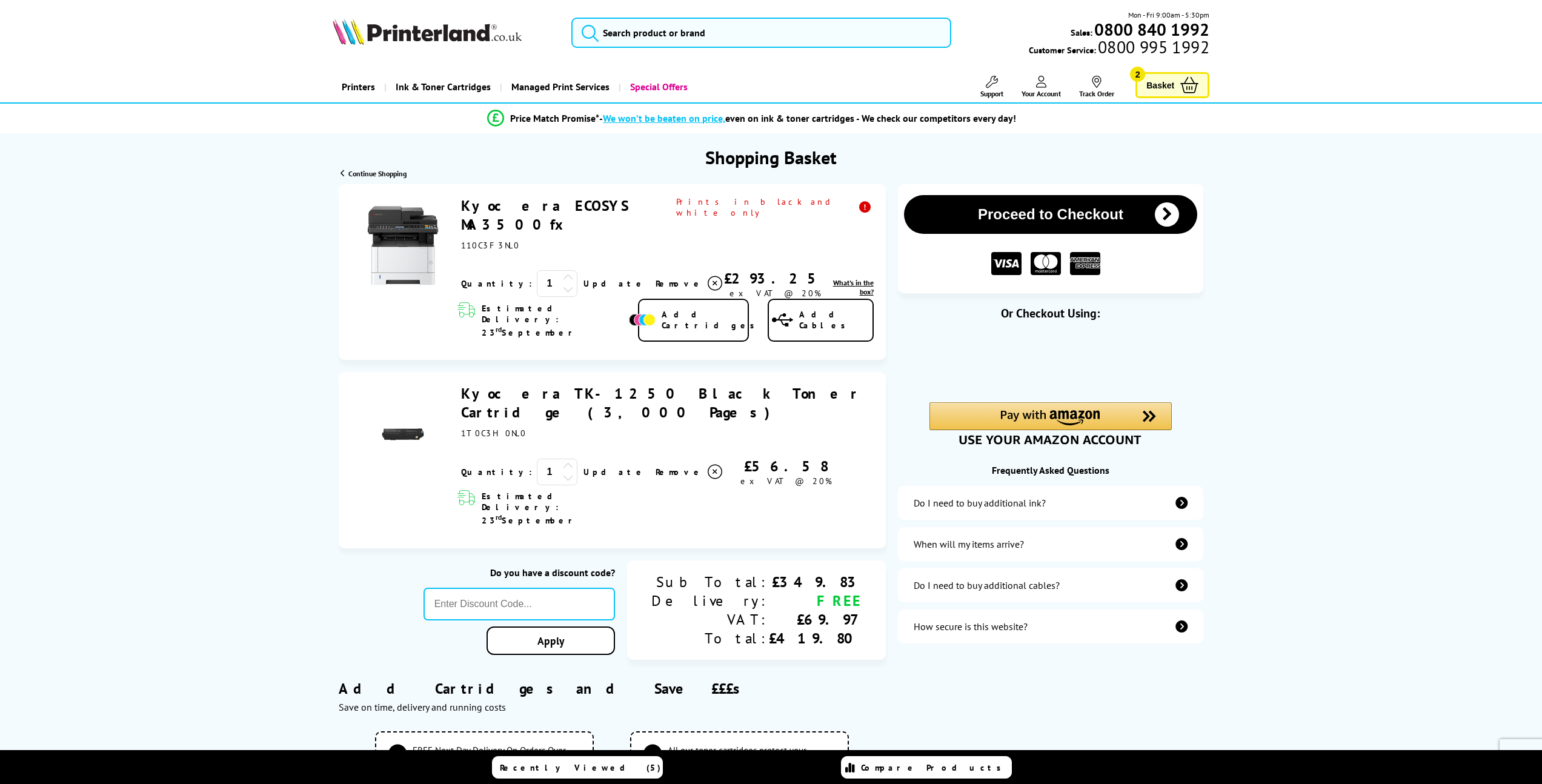
click at [1043, 215] on button "Proceed to Checkout" at bounding box center [1051, 214] width 294 height 39
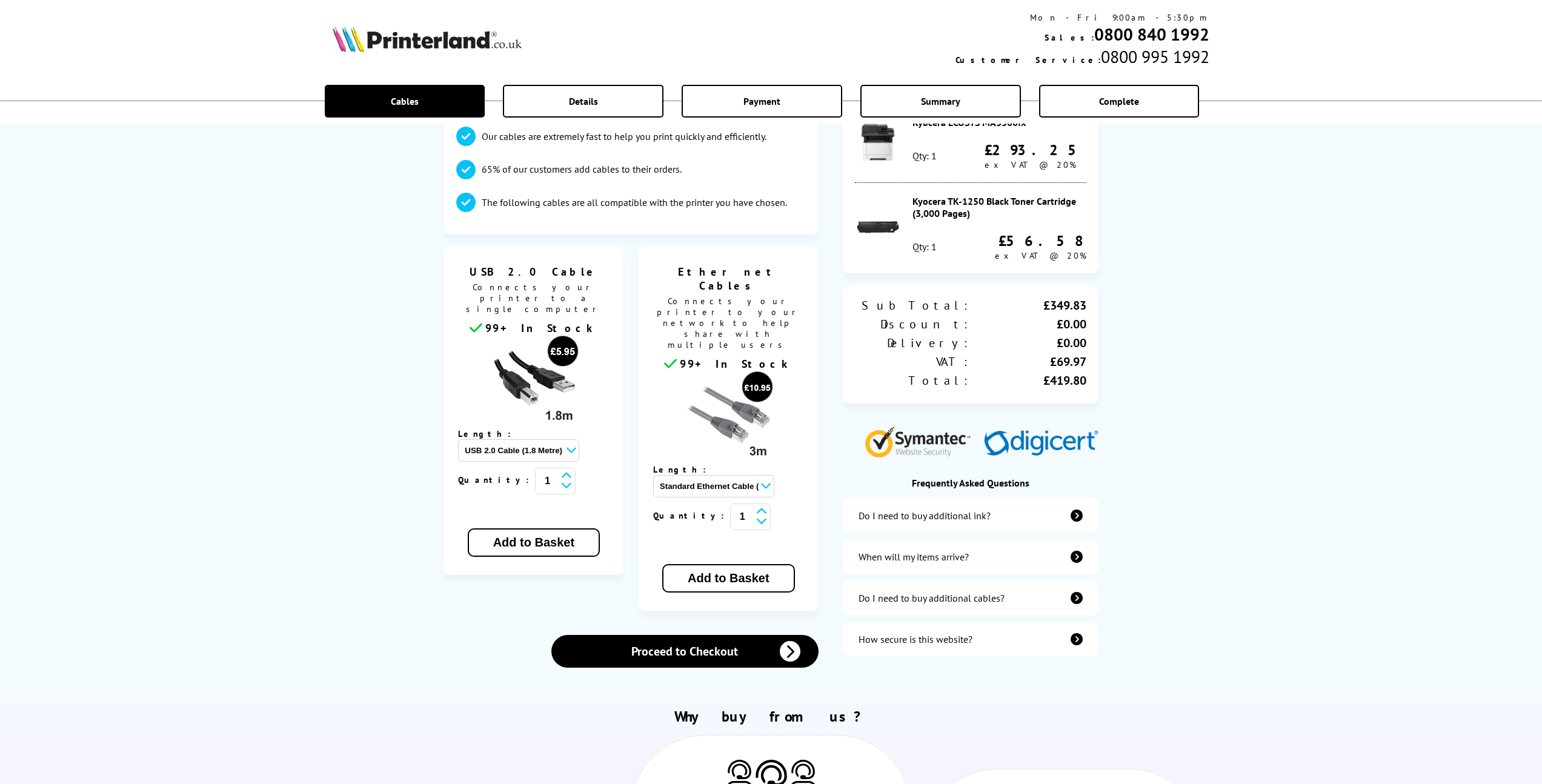
scroll to position [287, 0]
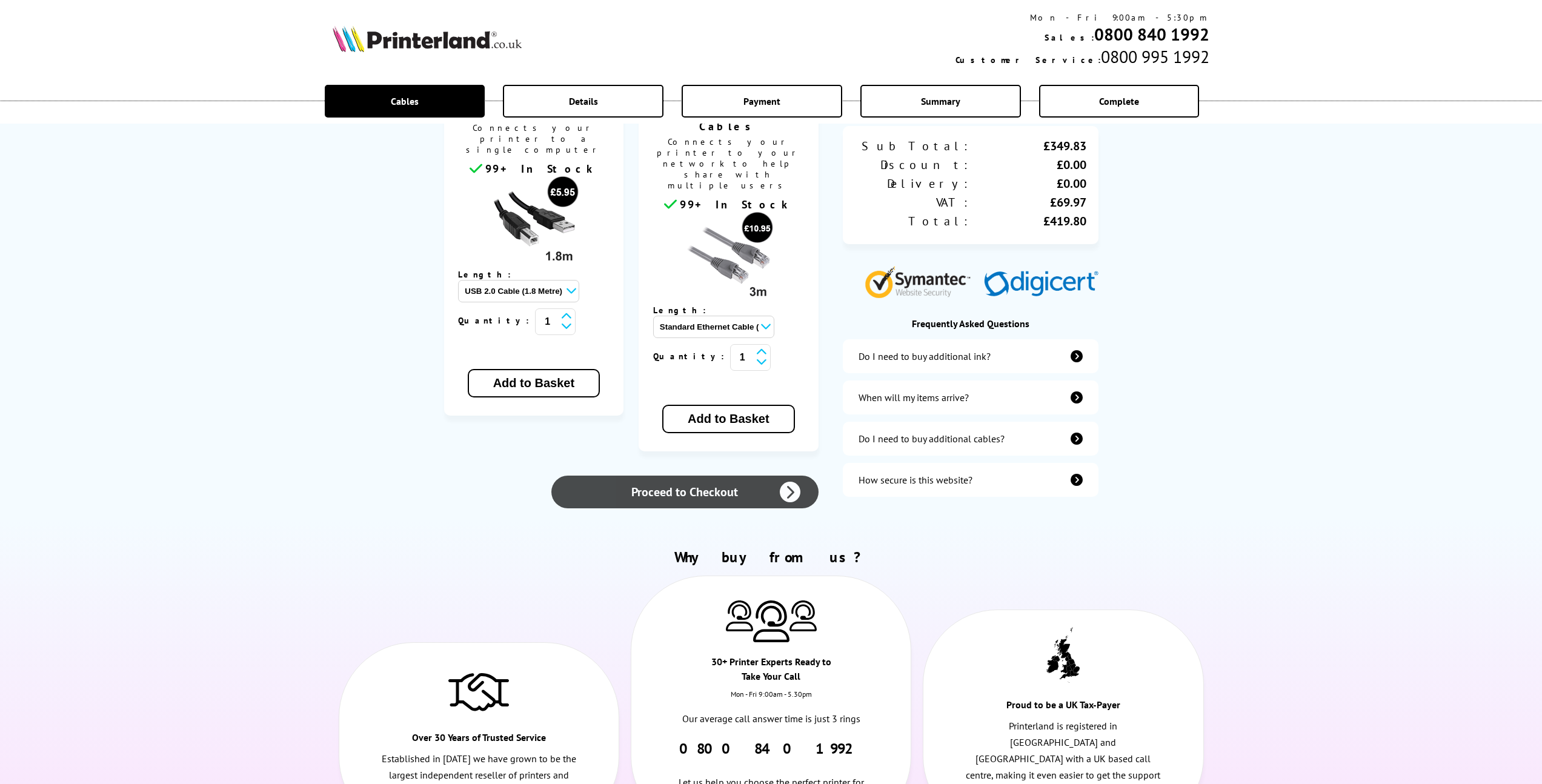
click at [696, 475] on link "Proceed to Checkout" at bounding box center [685, 492] width 268 height 33
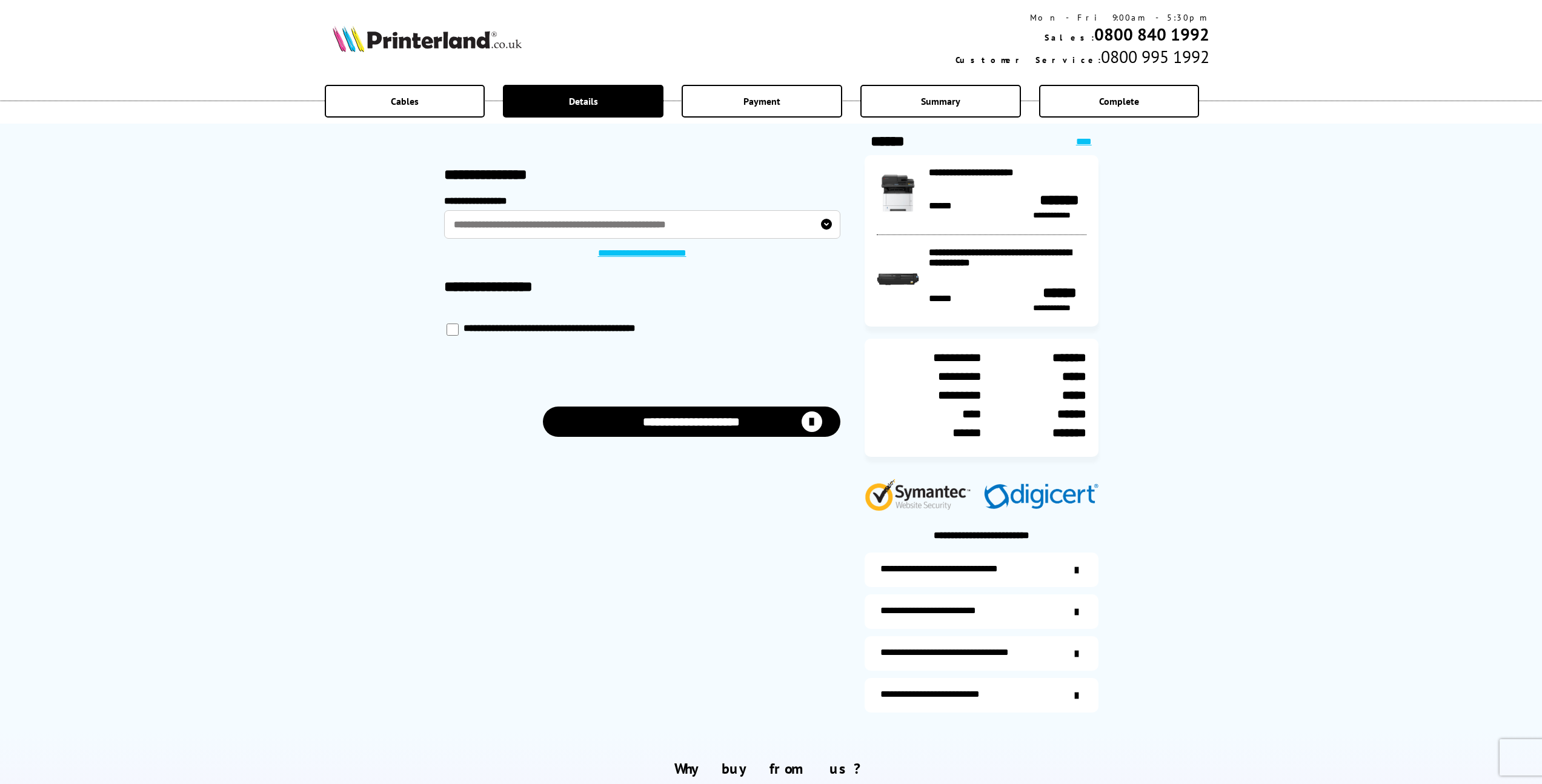
click at [705, 424] on button "**********" at bounding box center [691, 422] width 297 height 31
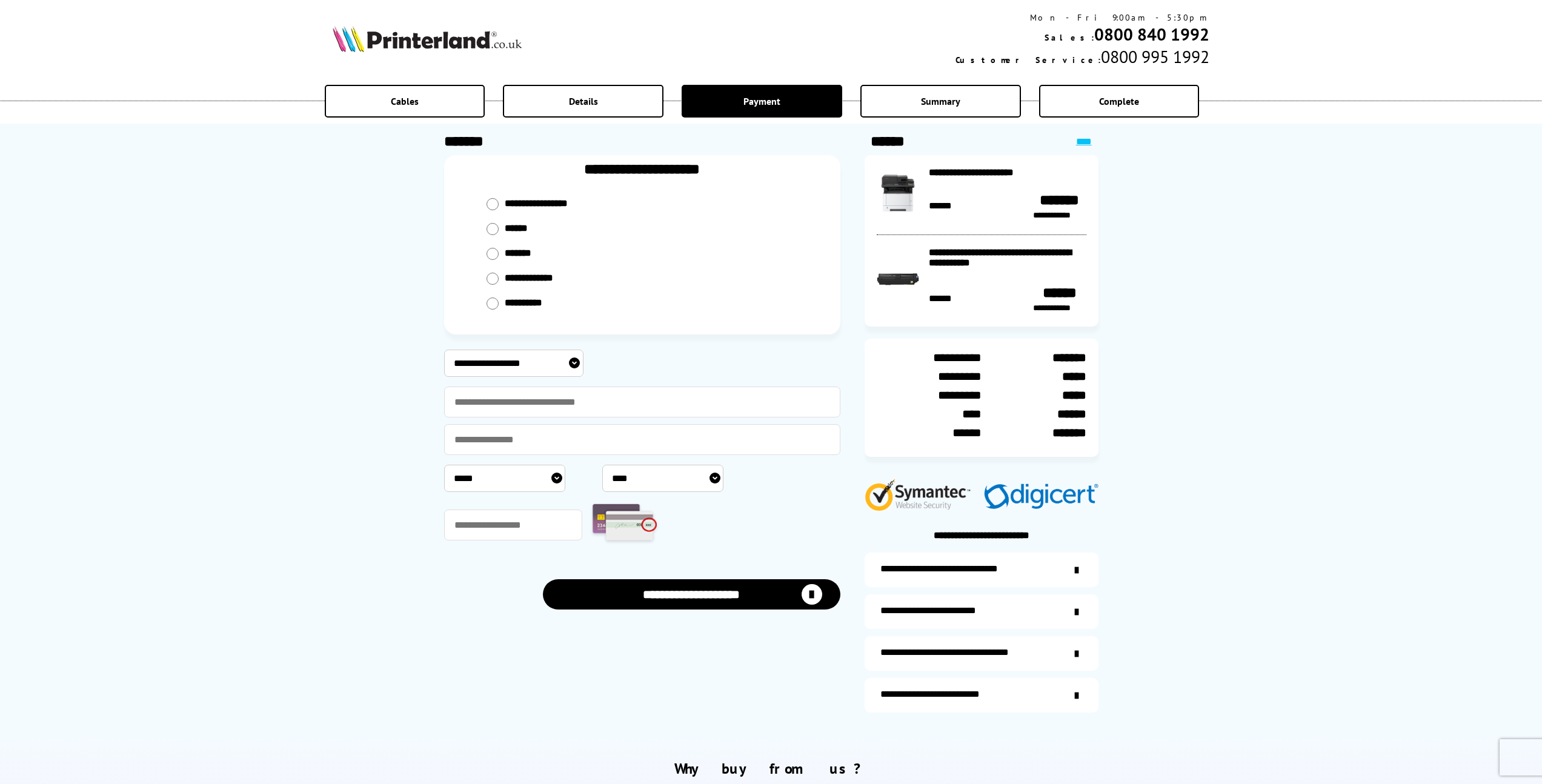
click at [573, 363] on select "**********" at bounding box center [514, 363] width 139 height 27
select select "**********"
click at [444, 350] on select "**********" at bounding box center [514, 363] width 139 height 27
click at [596, 401] on input "text" at bounding box center [642, 402] width 396 height 31
click at [591, 406] on input "text" at bounding box center [642, 402] width 396 height 31
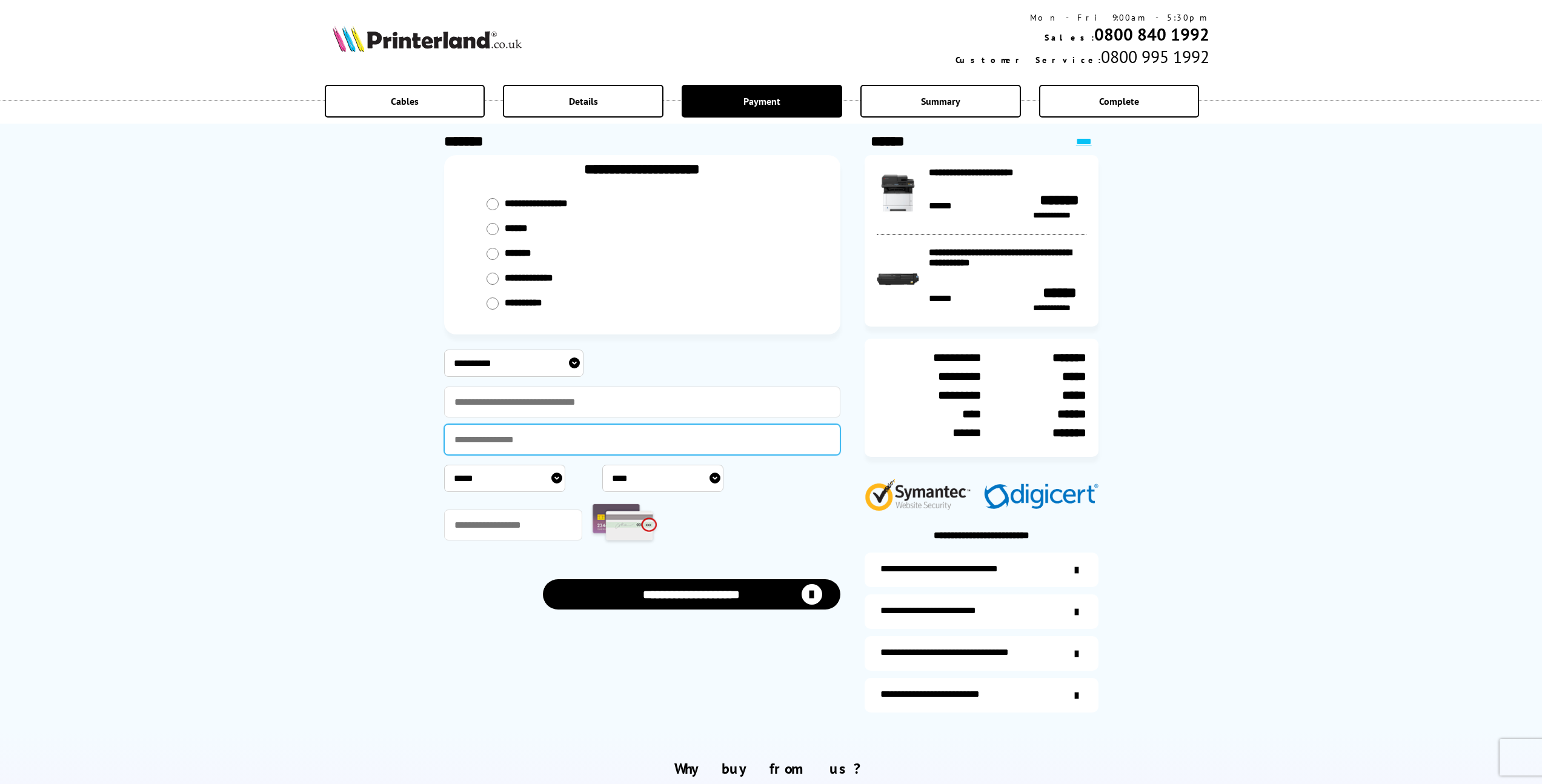
click at [477, 443] on input "text" at bounding box center [642, 440] width 396 height 31
type input "**********"
select select "*"
select select "****"
type input "***"
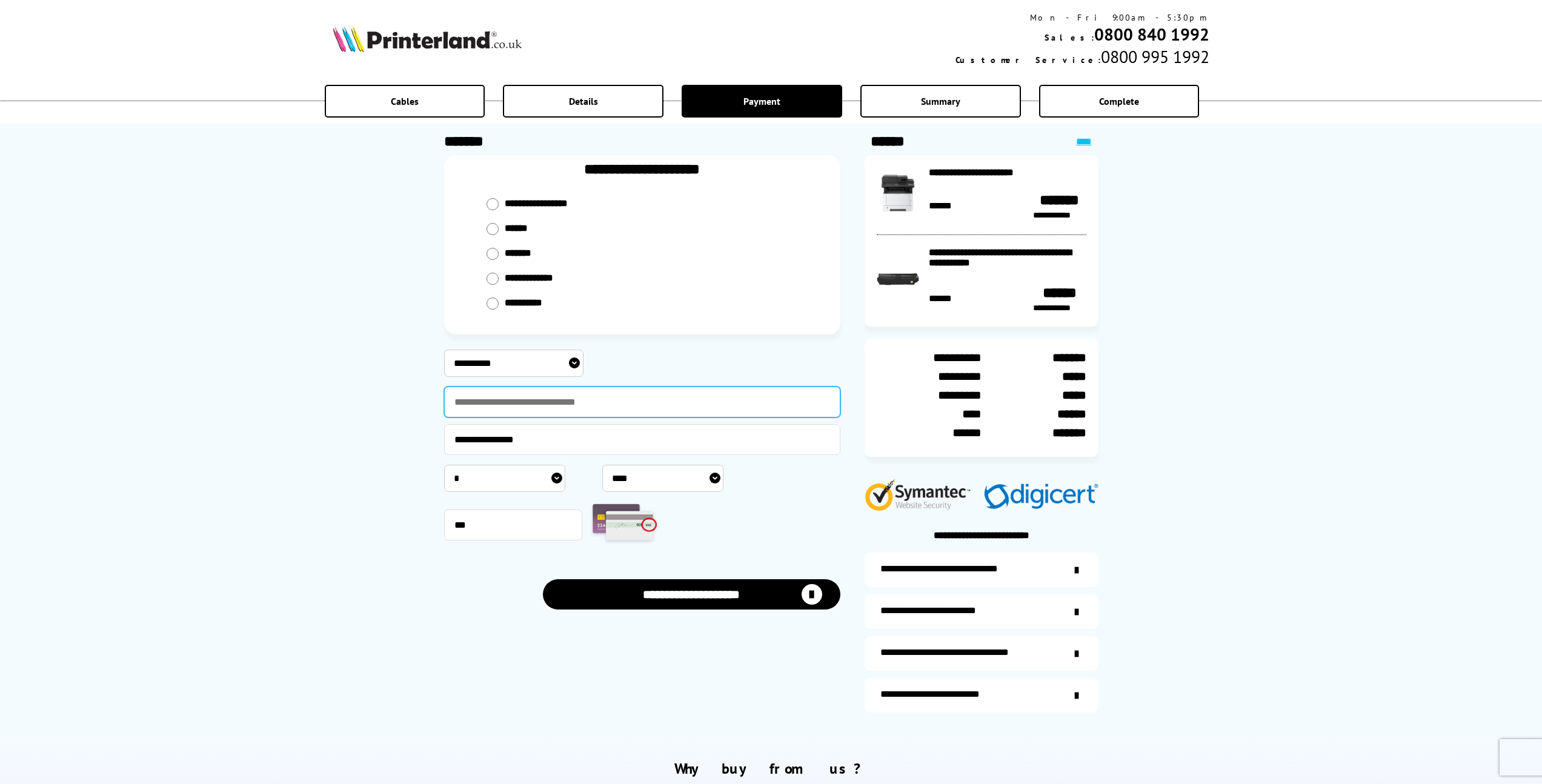
click at [566, 403] on input "text" at bounding box center [642, 402] width 396 height 31
type input "**********"
click at [392, 496] on div "**********" at bounding box center [771, 366] width 1542 height 732
click at [666, 596] on button "**********" at bounding box center [691, 595] width 297 height 31
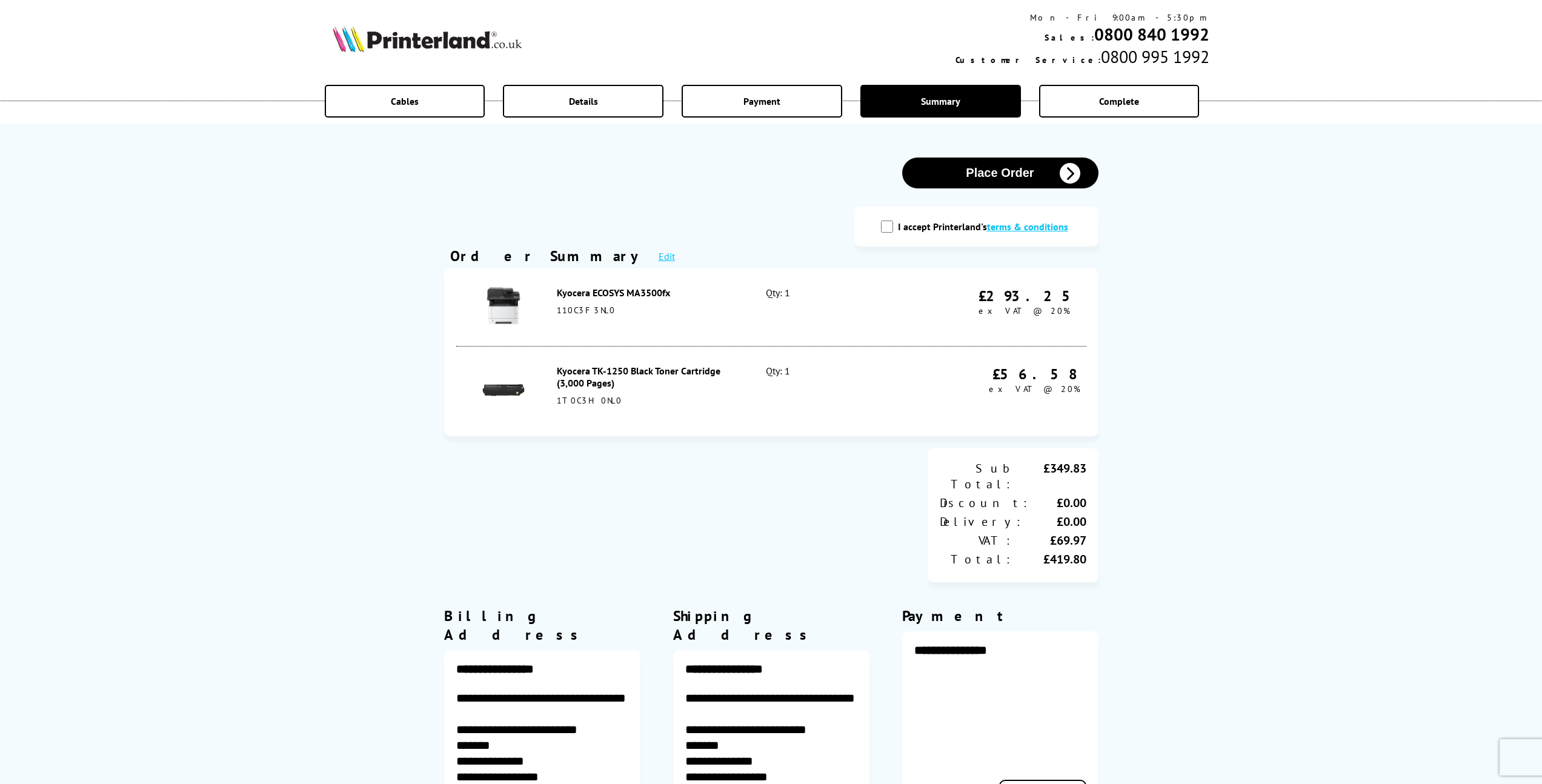
click at [886, 227] on input "I accept Printerland's terms & conditions" at bounding box center [887, 226] width 12 height 12
checkbox input "true"
click at [979, 175] on button "Place Order" at bounding box center [1000, 173] width 197 height 31
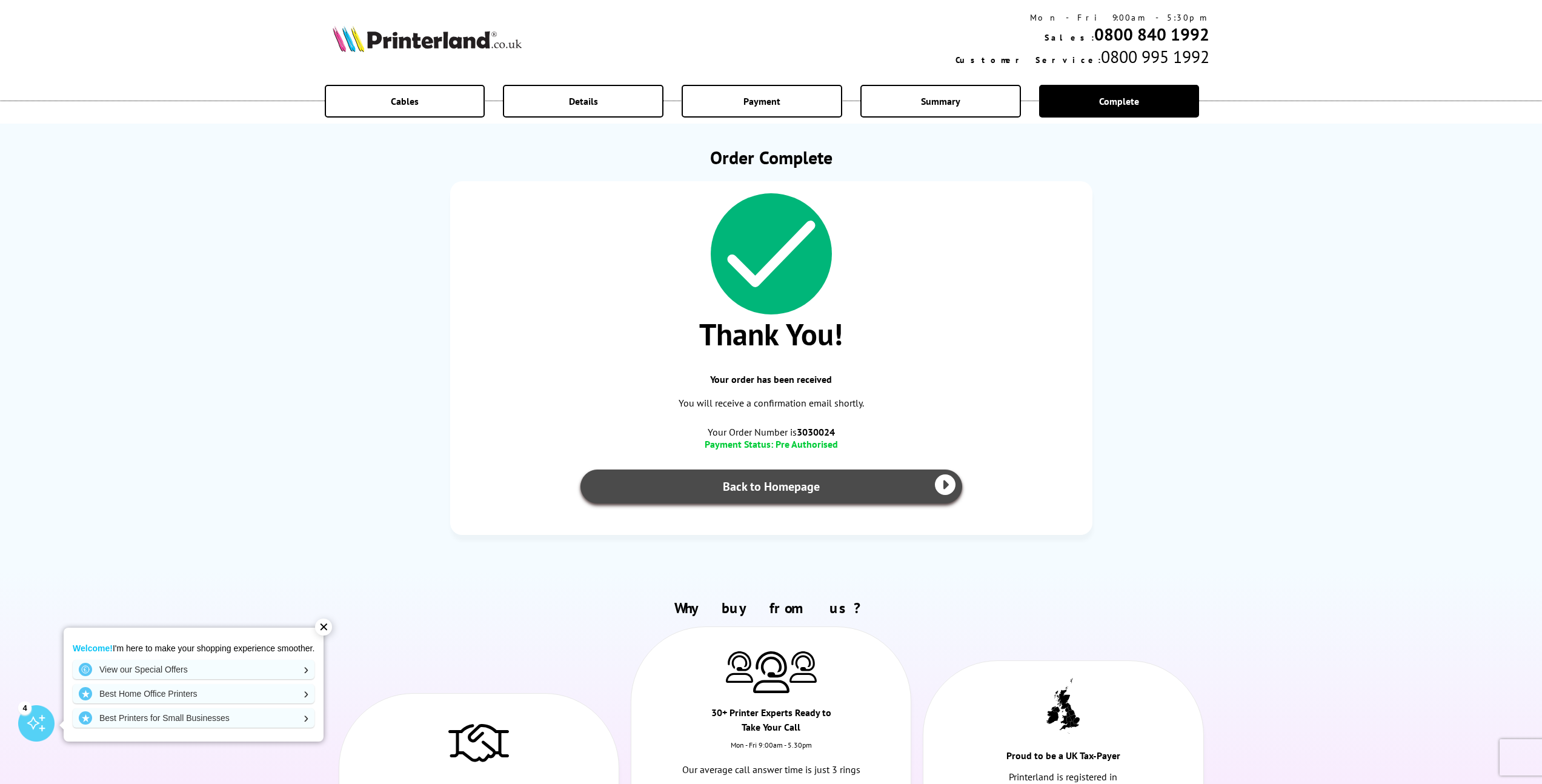
click at [788, 483] on link "Back to Homepage" at bounding box center [771, 487] width 382 height 34
